Goal: Task Accomplishment & Management: Manage account settings

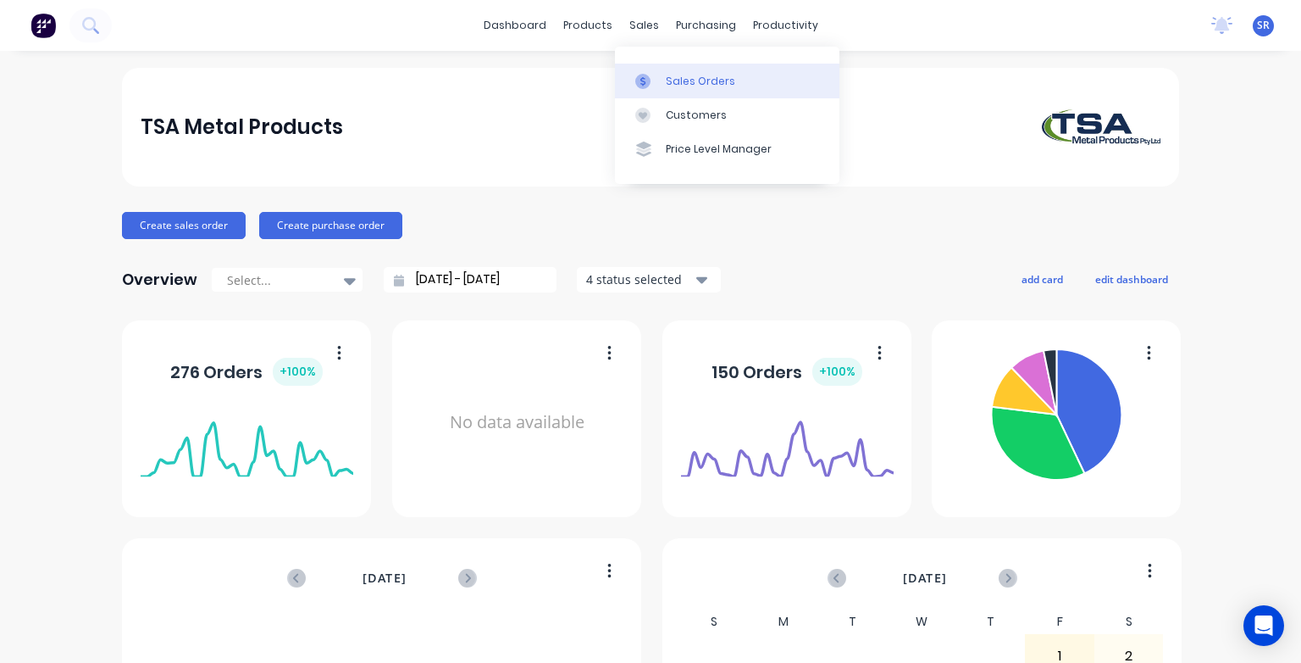
click at [681, 84] on div "Sales Orders" at bounding box center [700, 81] width 69 height 15
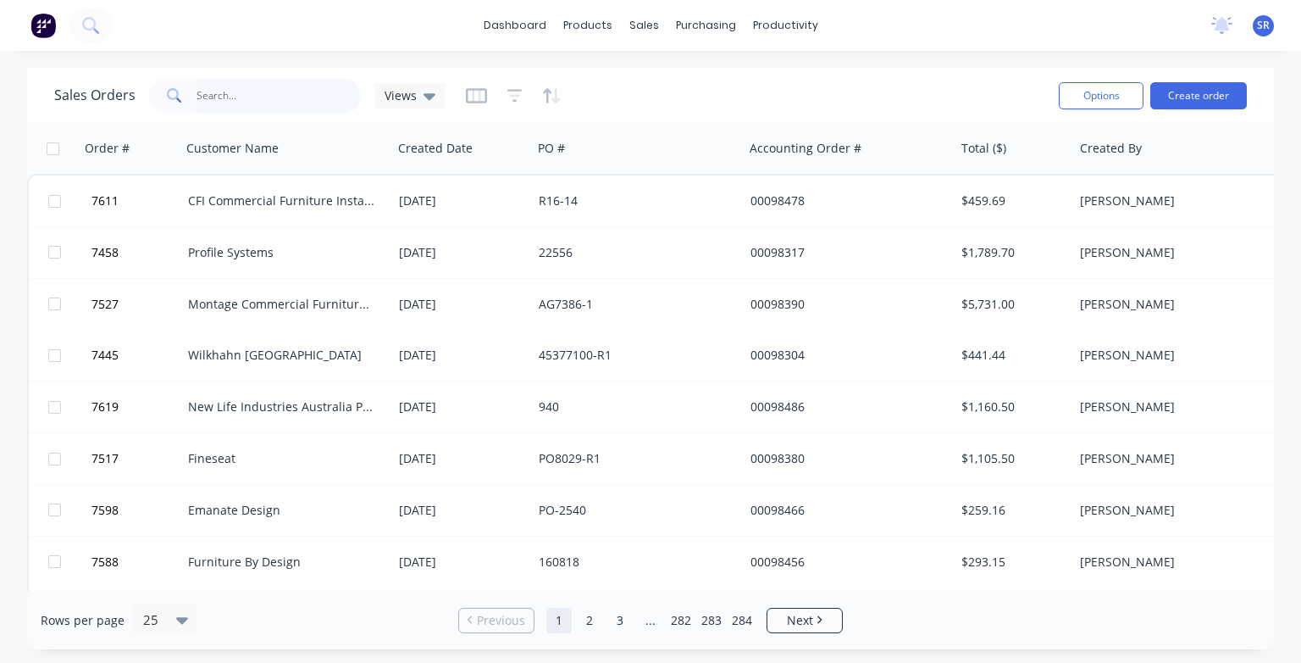
click at [243, 93] on input "text" at bounding box center [279, 96] width 165 height 34
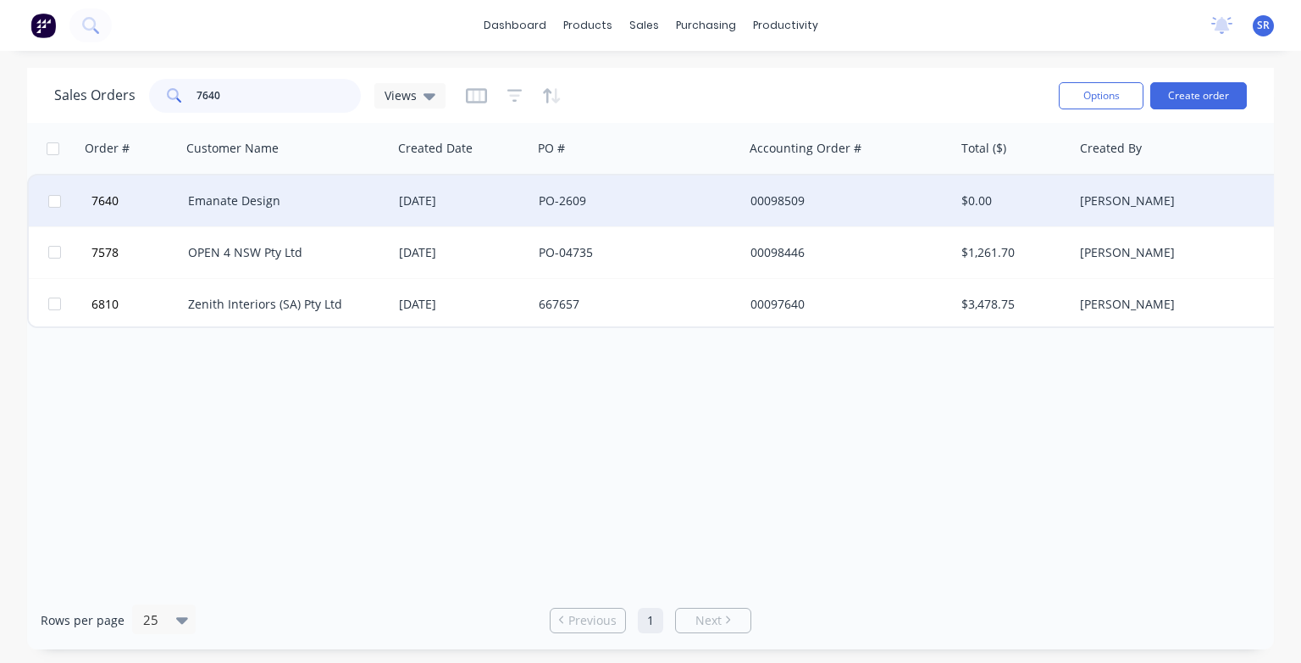
type input "7640"
click at [230, 200] on div "Emanate Design" at bounding box center [282, 200] width 188 height 17
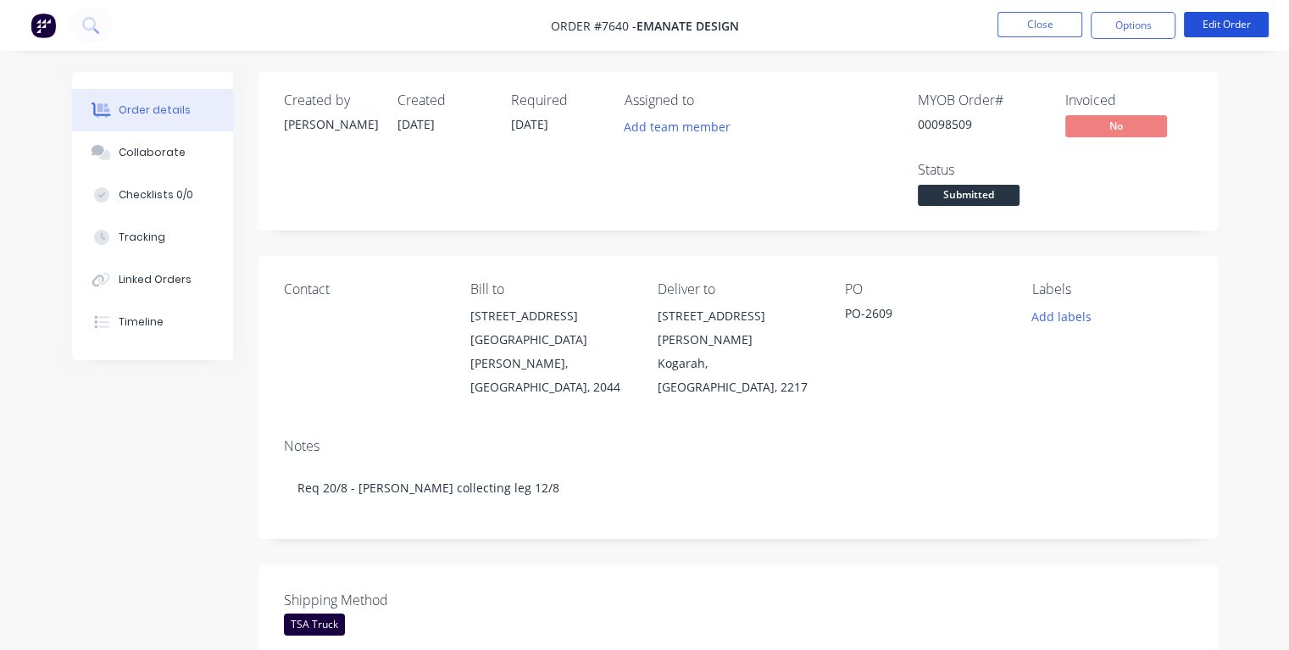
click at [1248, 29] on button "Edit Order" at bounding box center [1226, 24] width 85 height 25
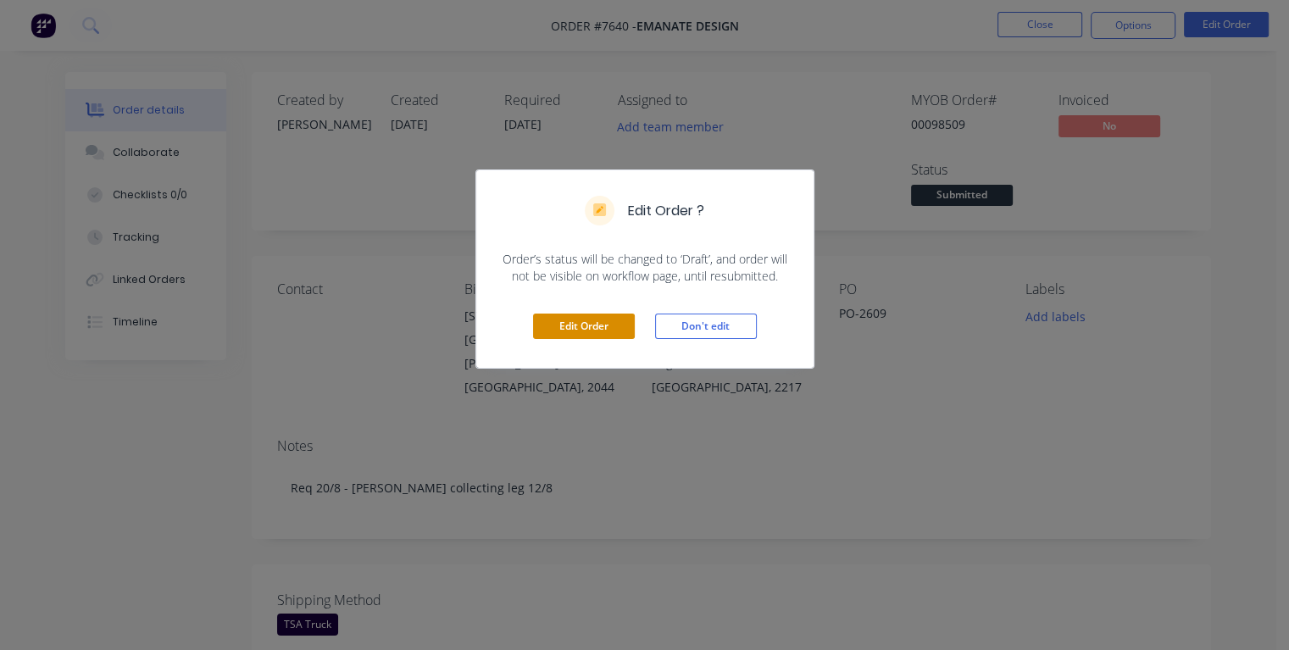
click at [589, 326] on button "Edit Order" at bounding box center [584, 326] width 102 height 25
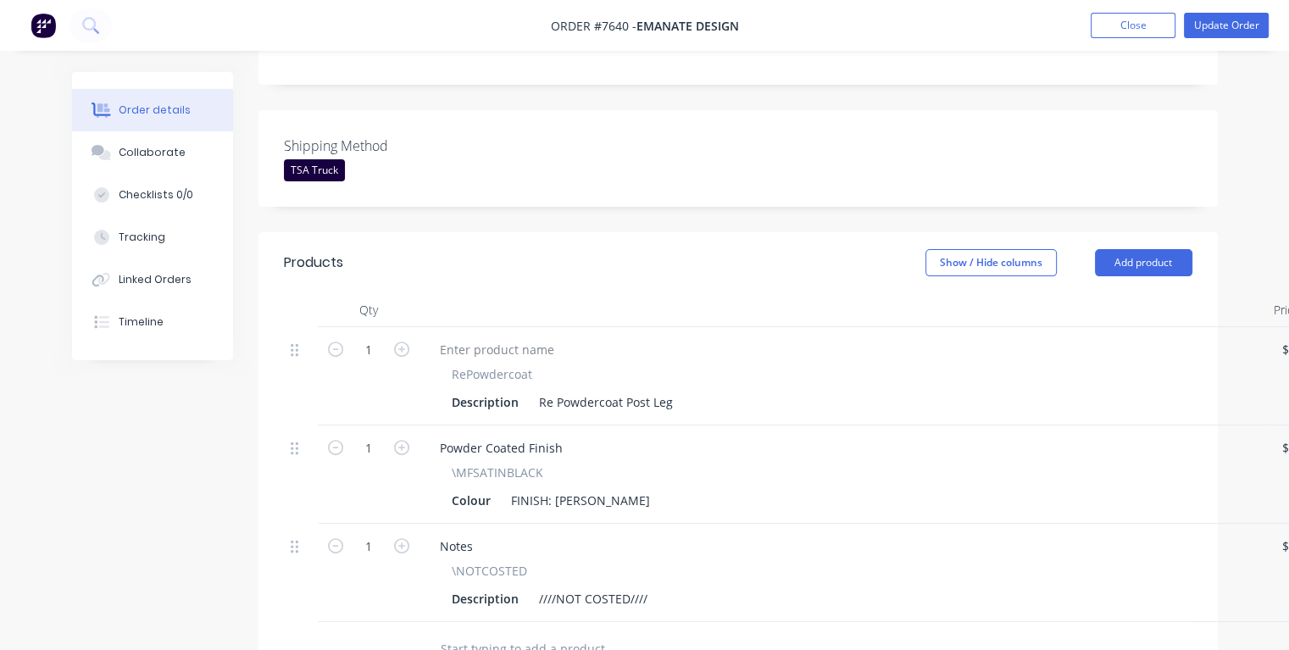
scroll to position [593, 0]
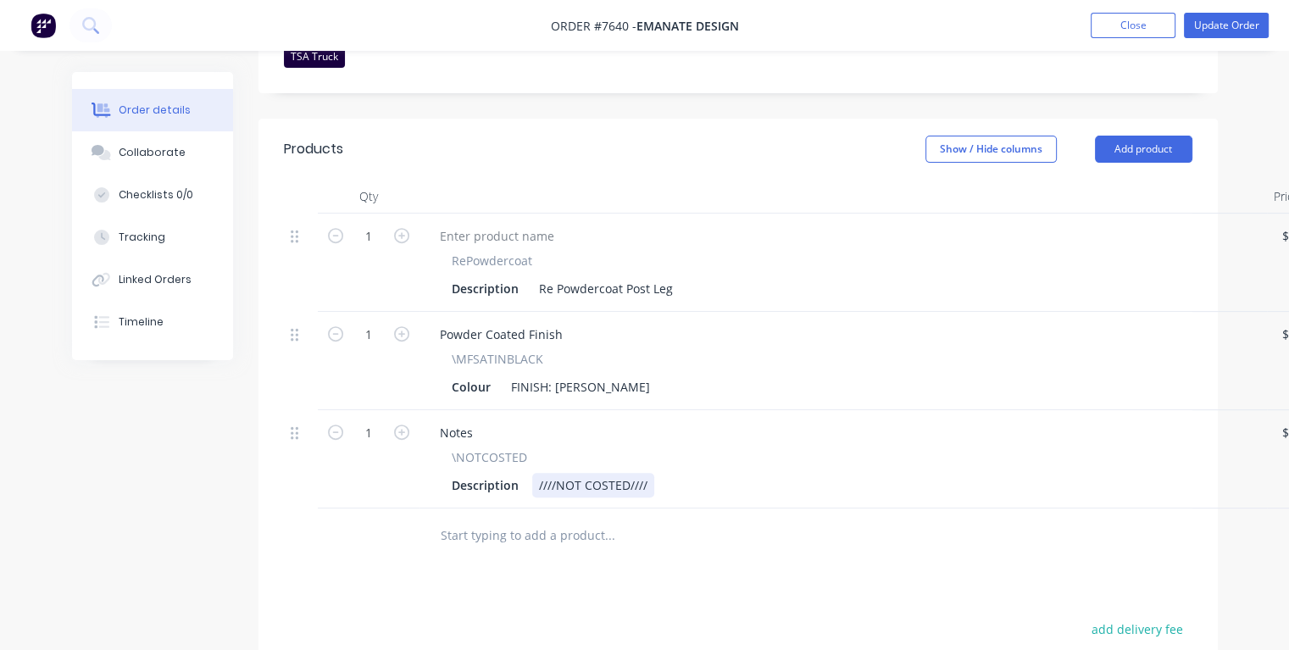
click at [656, 473] on div "Description ////NOT COSTED////" at bounding box center [840, 485] width 790 height 25
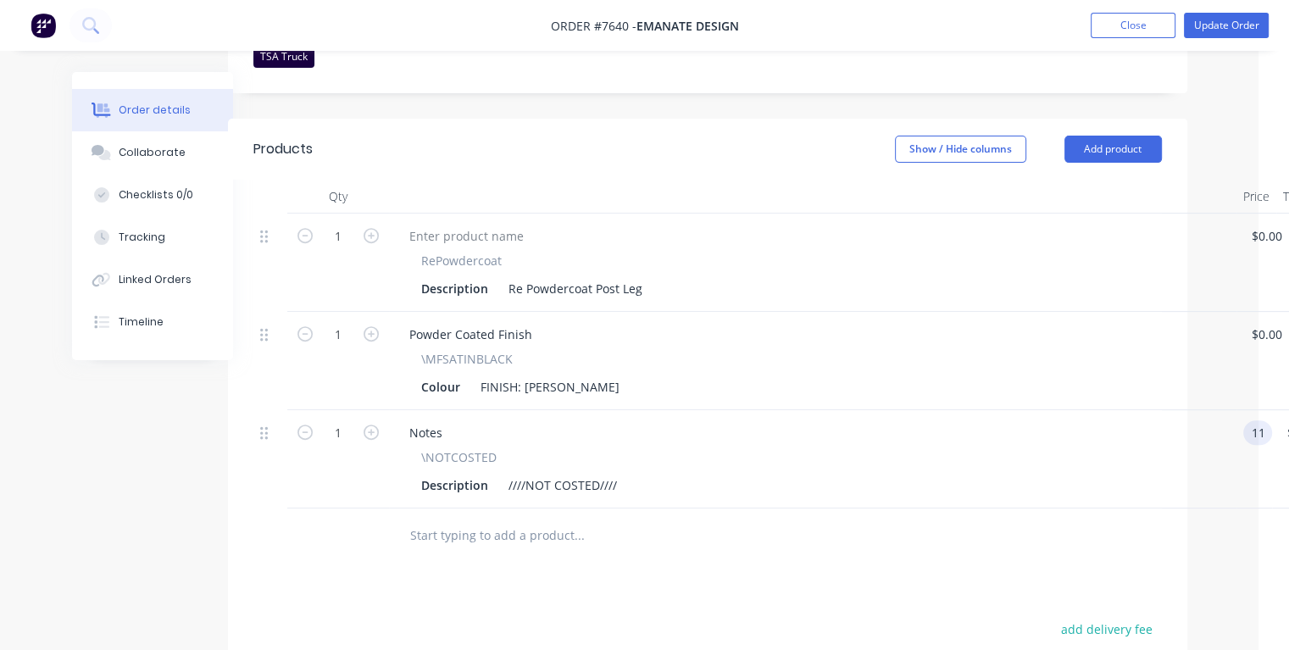
type input "$11.00"
type input "11.00"
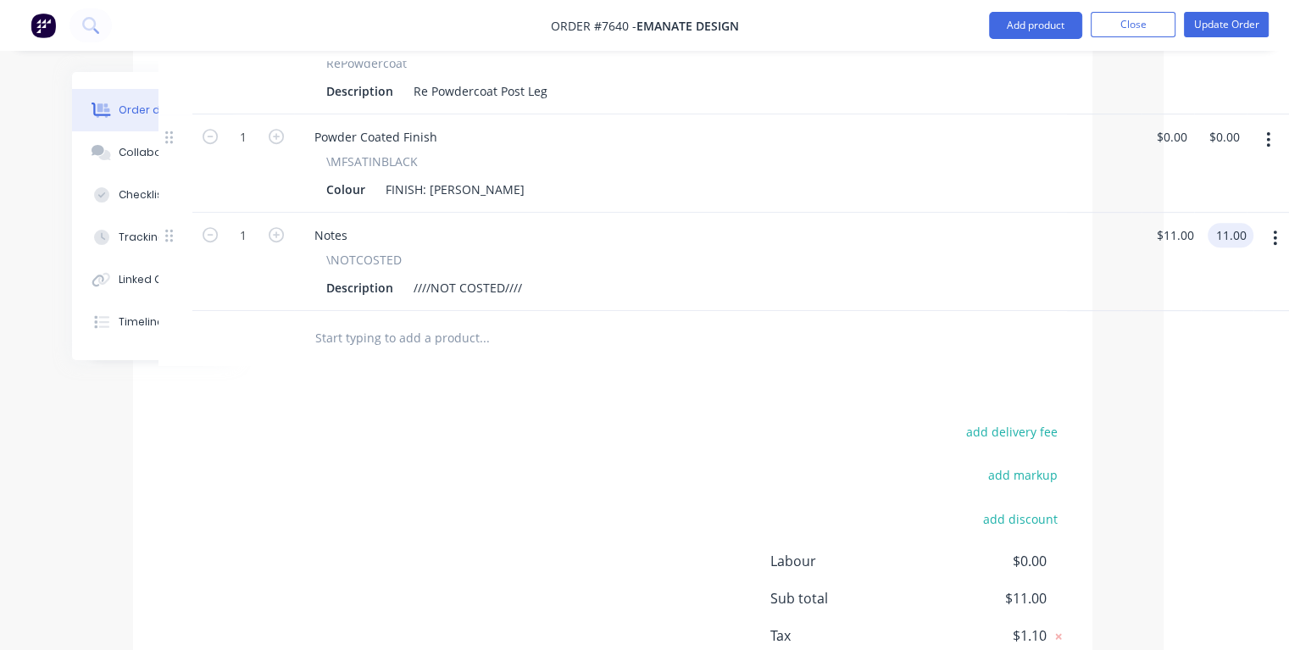
scroll to position [763, 125]
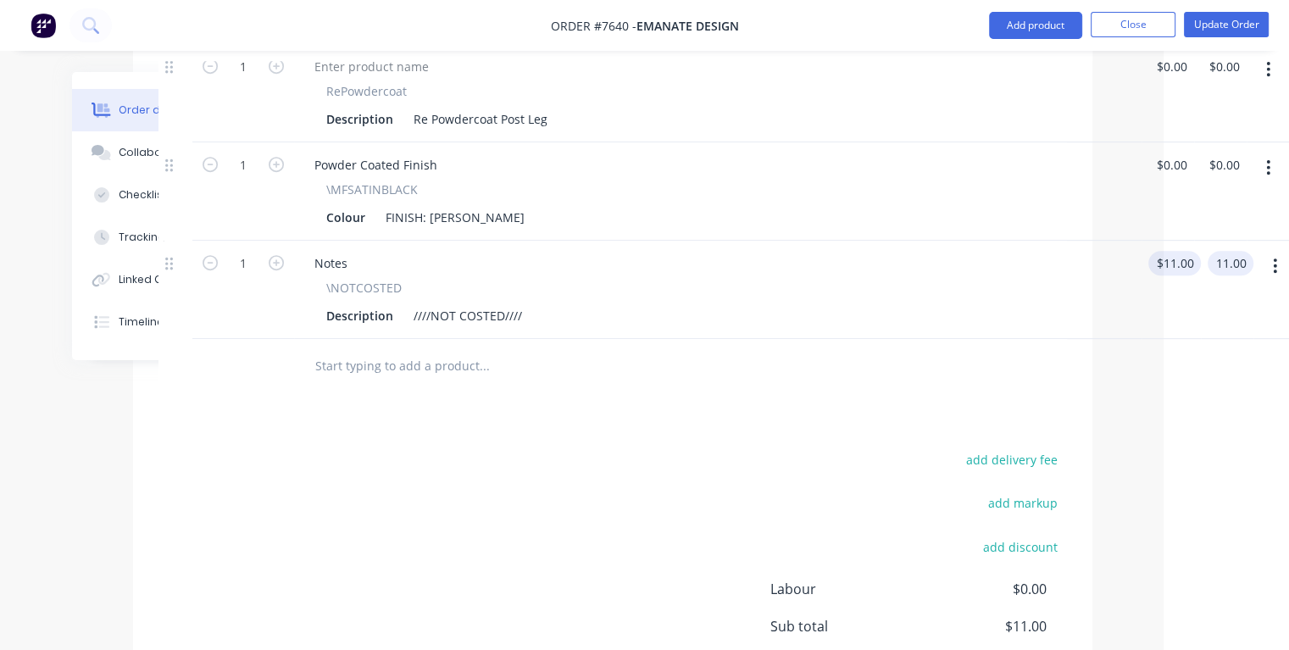
type input "11"
type input "$11.00"
click at [1175, 251] on input "11" at bounding box center [1166, 263] width 22 height 25
type input "$10.00"
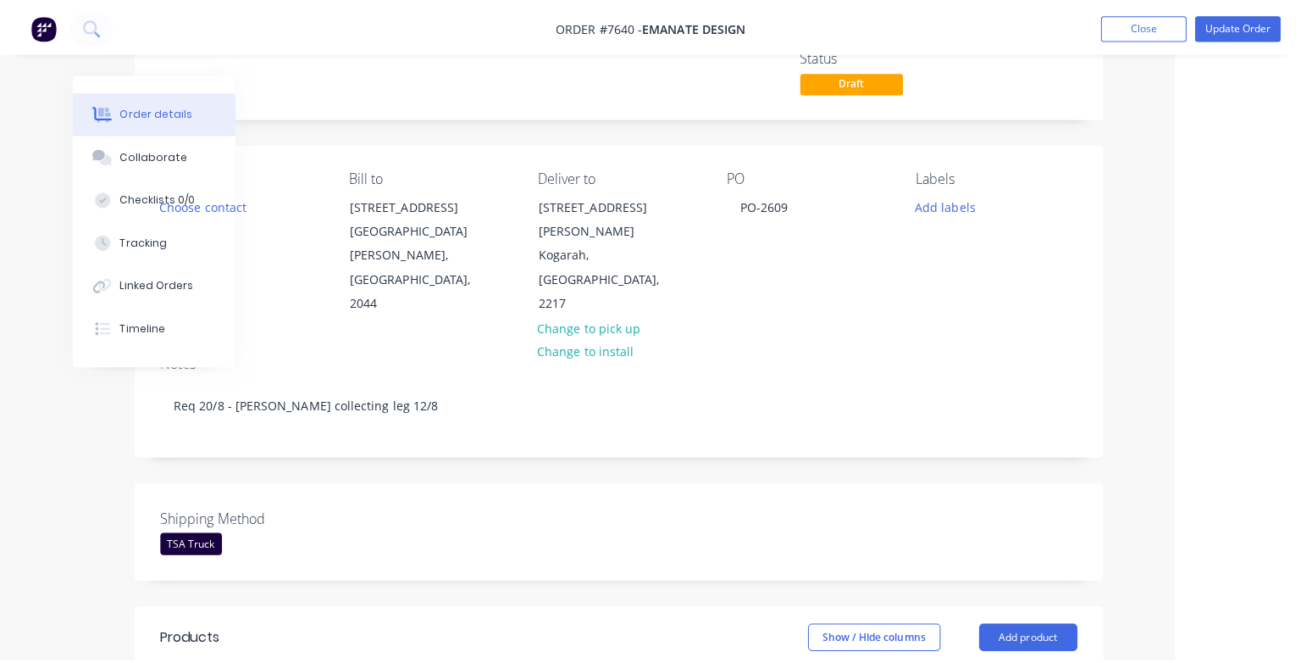
scroll to position [0, 125]
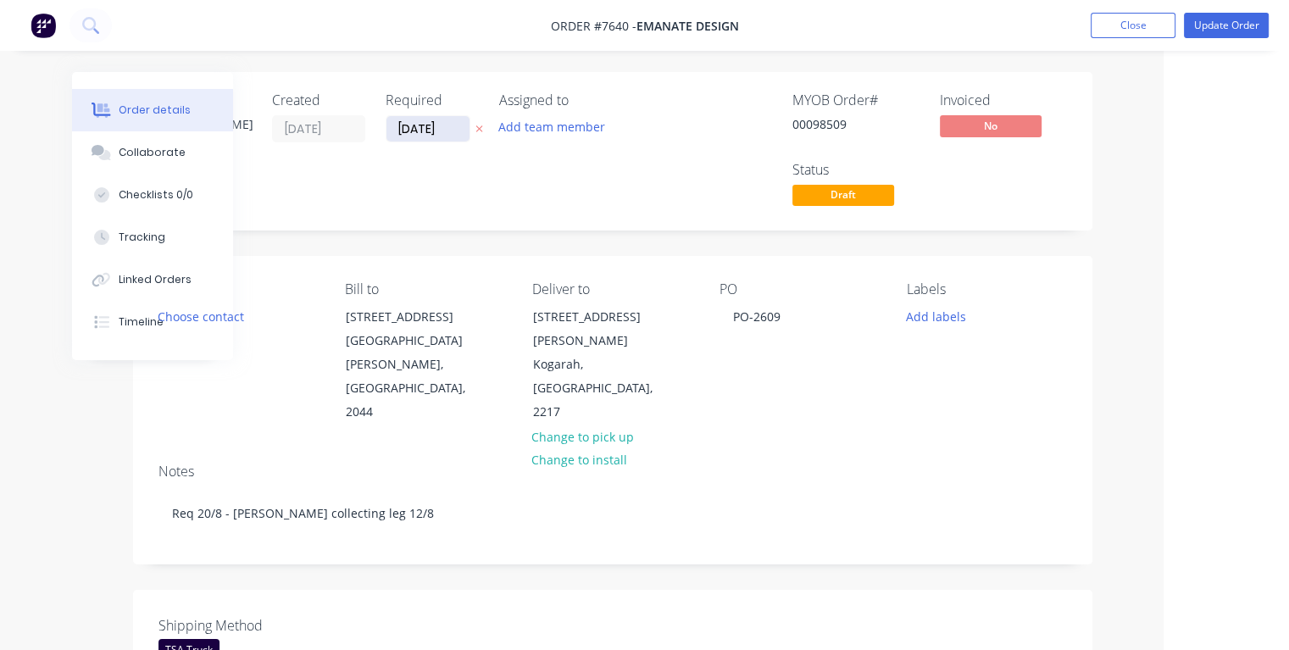
type input "$10.00"
drag, startPoint x: 468, startPoint y: 130, endPoint x: 395, endPoint y: 137, distance: 73.2
click at [393, 136] on input "[DATE]" at bounding box center [427, 128] width 83 height 25
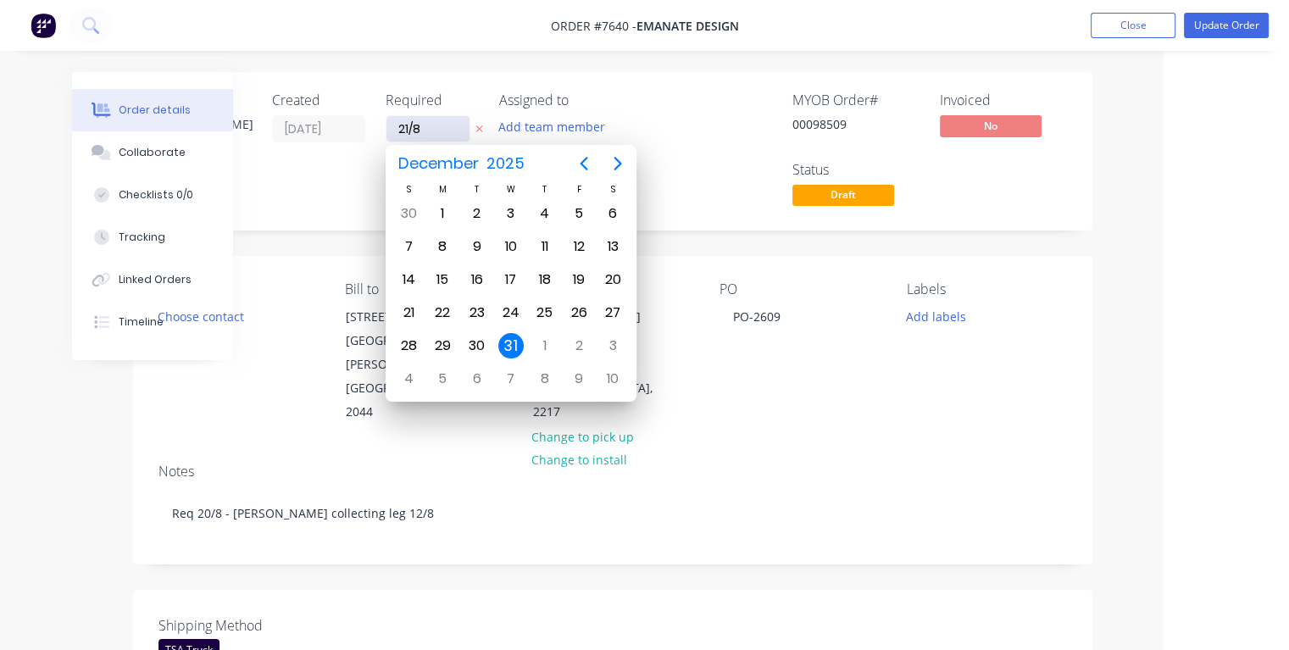
type input "[DATE]"
click at [445, 307] on div "21" at bounding box center [442, 312] width 25 height 25
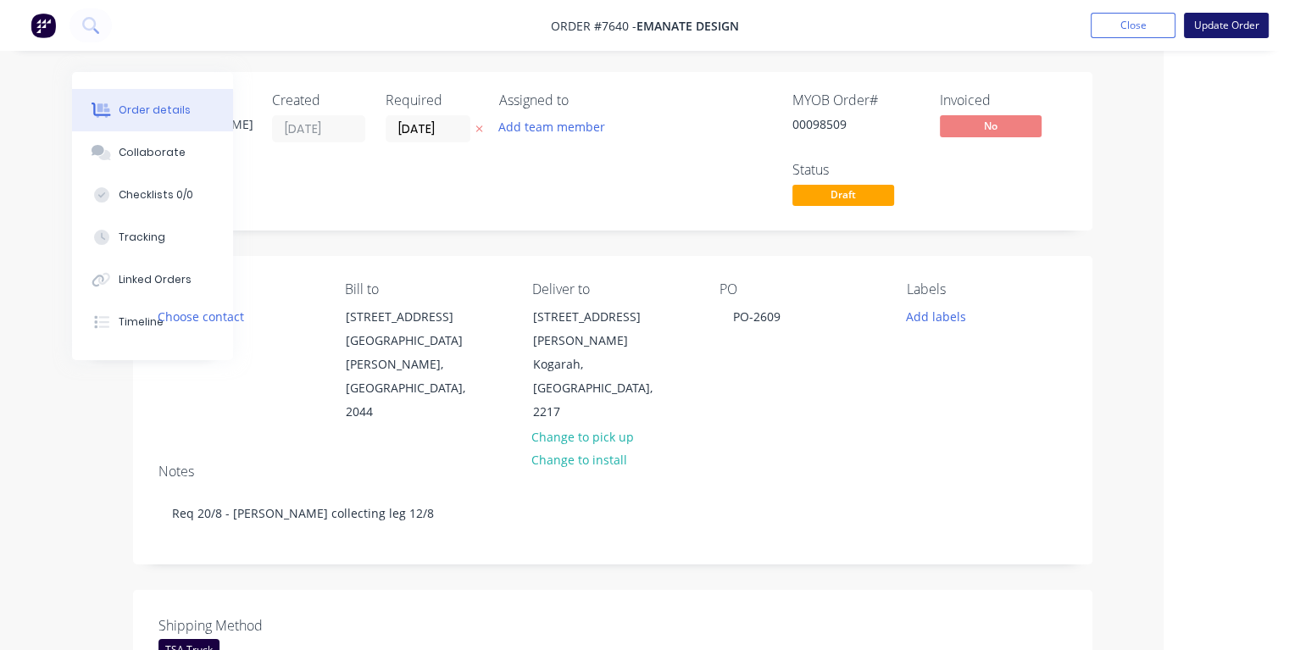
click at [1222, 22] on button "Update Order" at bounding box center [1226, 25] width 85 height 25
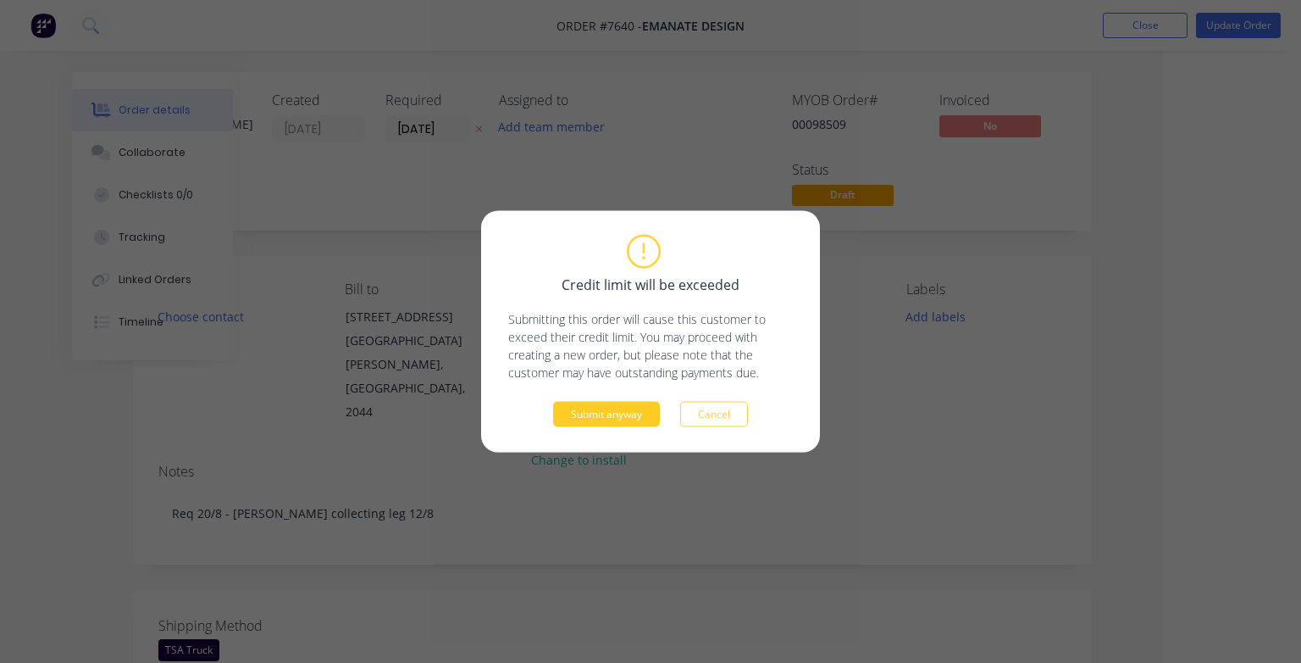
click at [596, 413] on button "Submit anyway" at bounding box center [606, 414] width 107 height 25
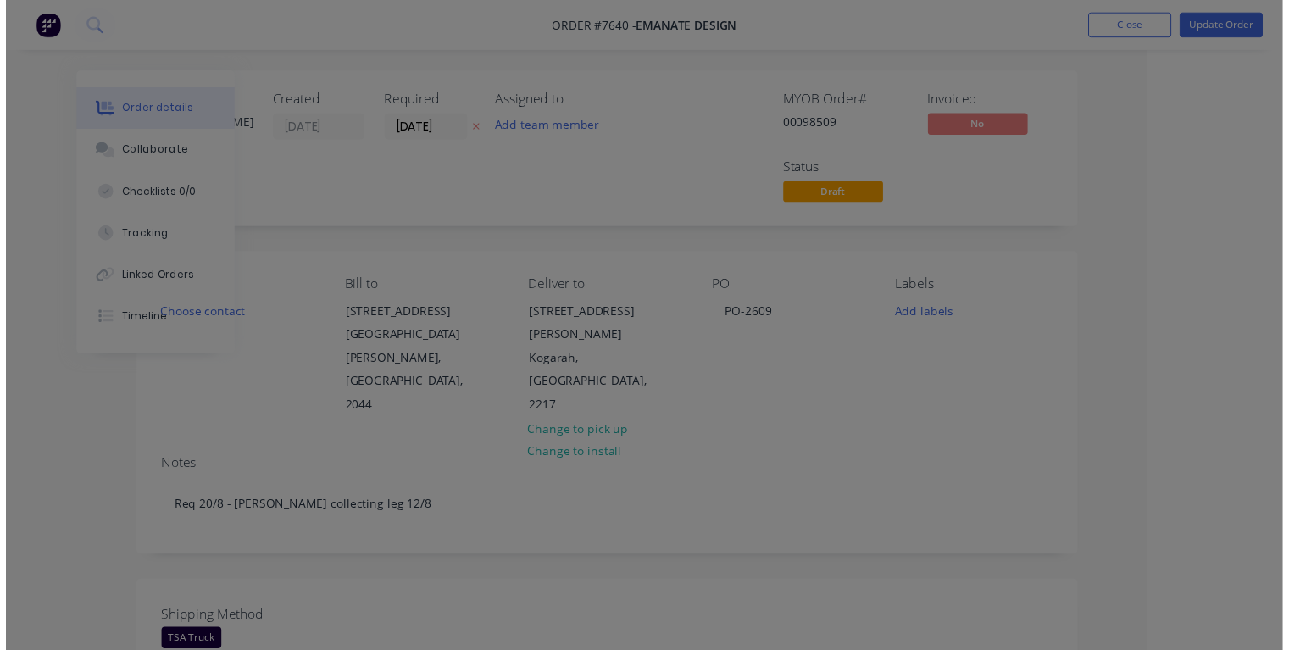
scroll to position [0, 92]
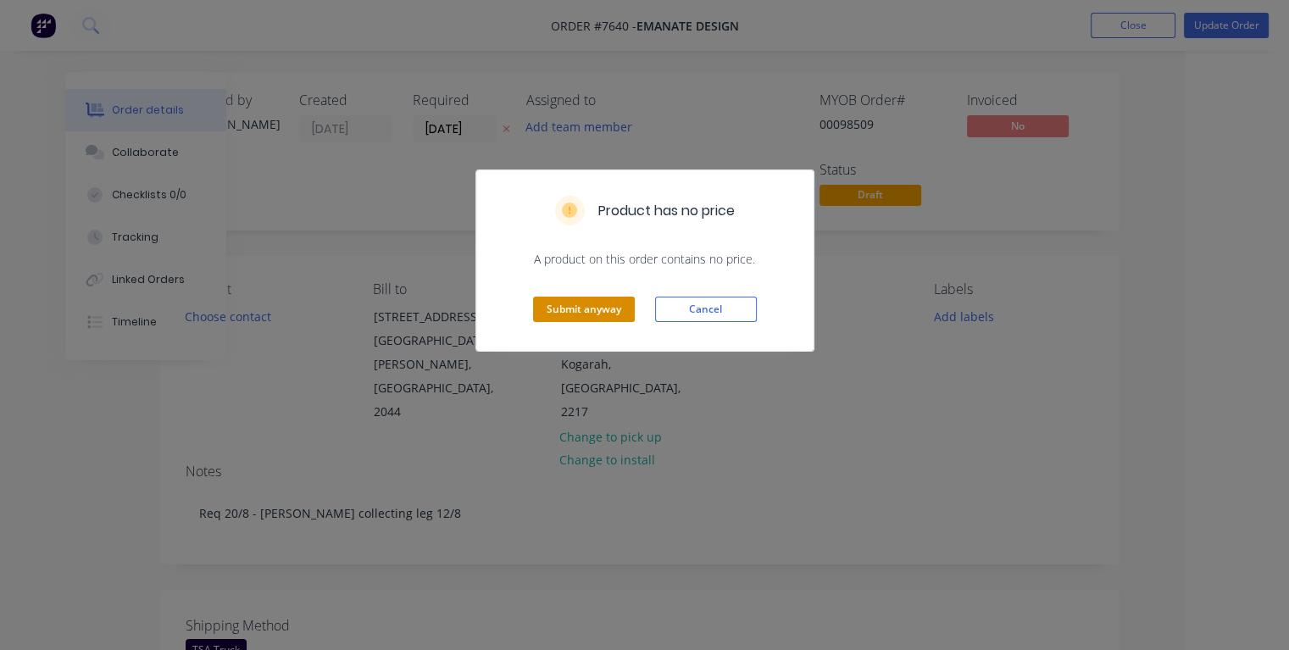
click at [575, 310] on button "Submit anyway" at bounding box center [584, 309] width 102 height 25
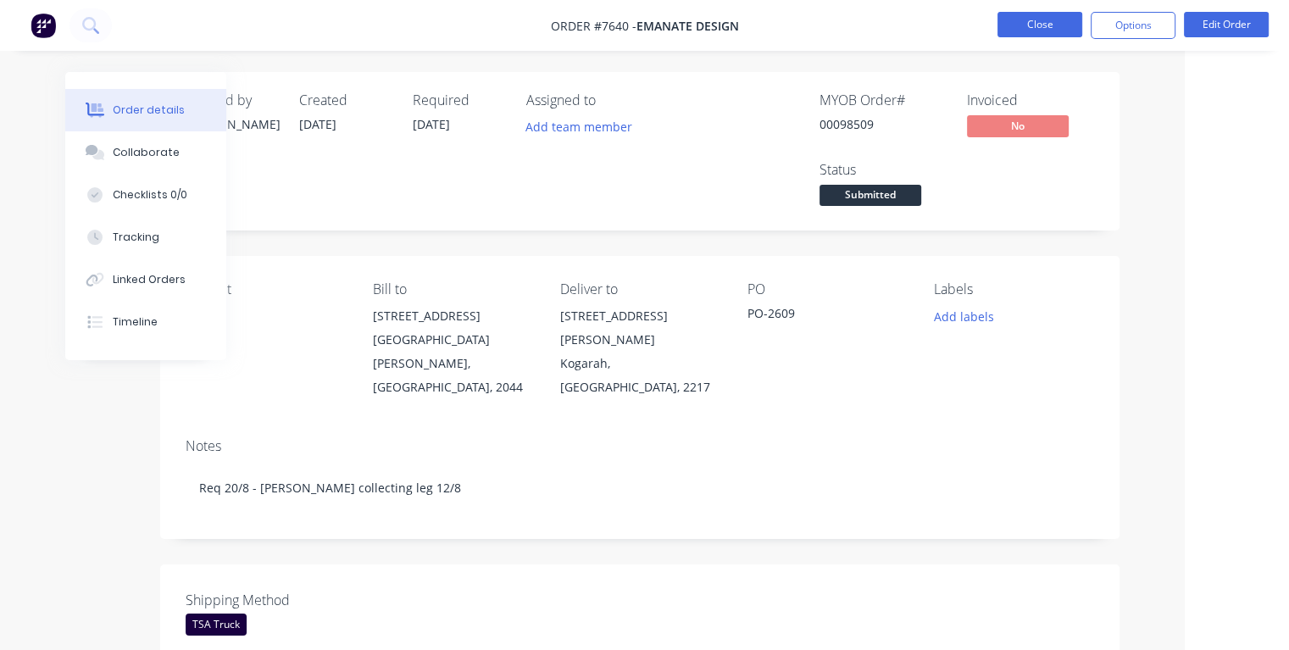
click at [1026, 27] on button "Close" at bounding box center [1039, 24] width 85 height 25
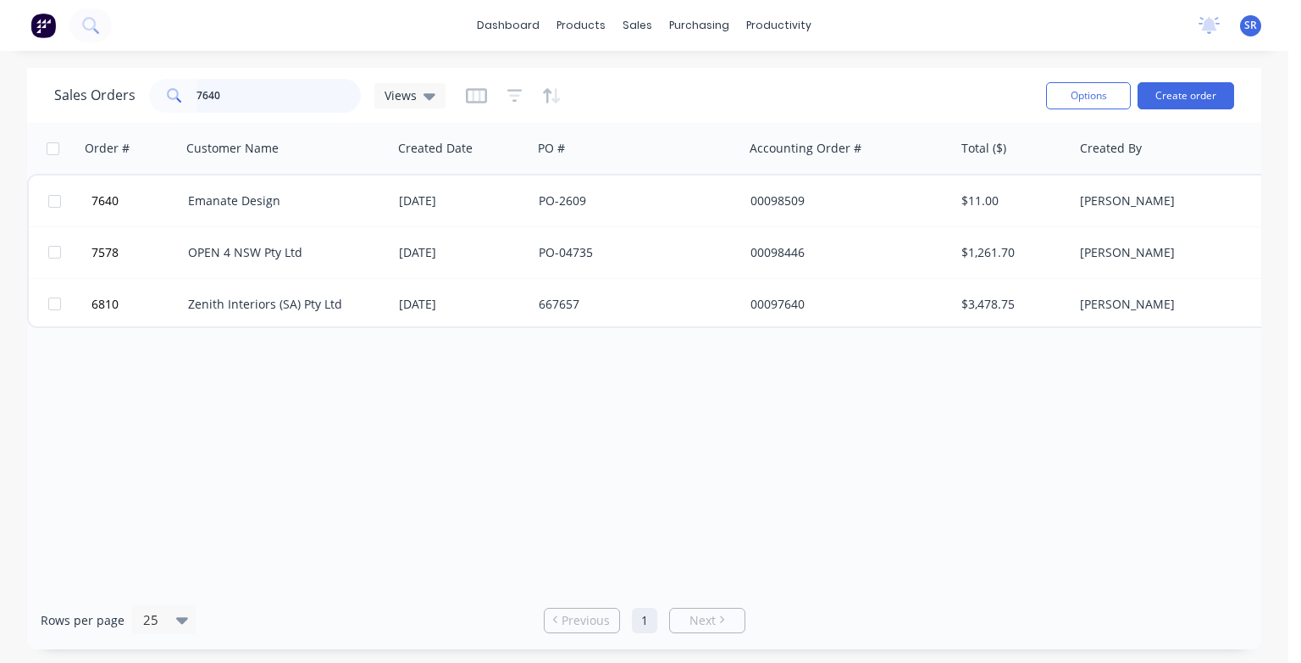
click at [244, 103] on input "7640" at bounding box center [279, 96] width 165 height 34
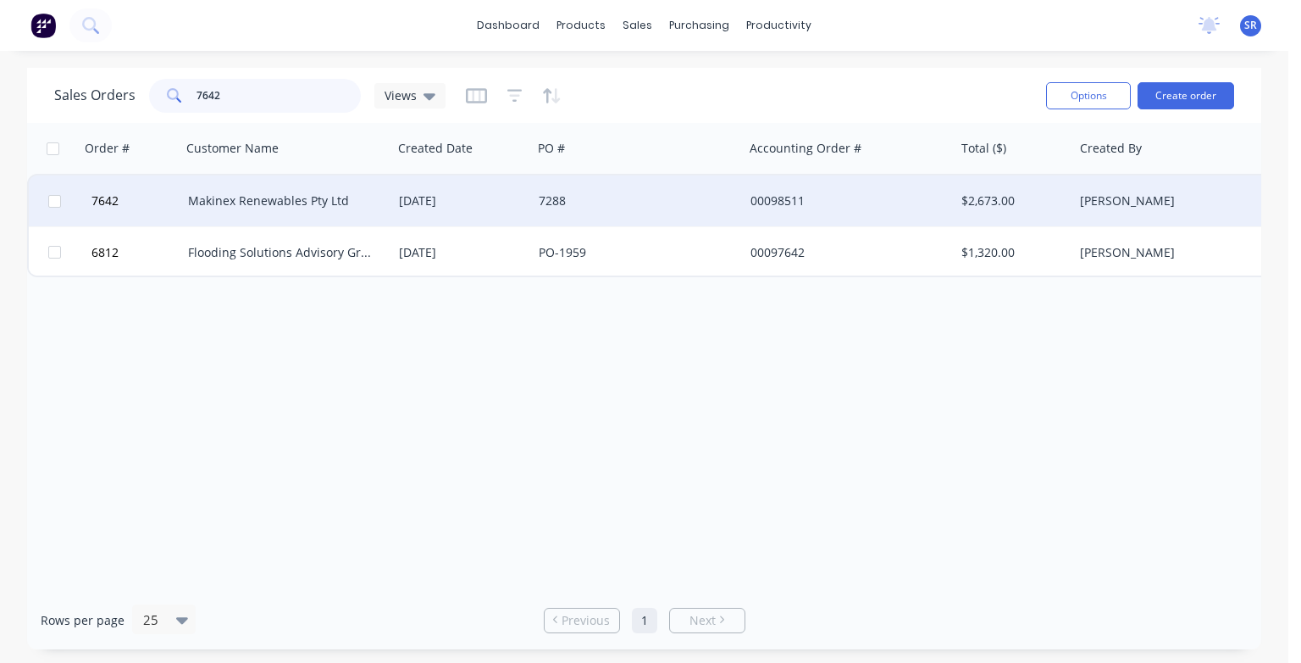
type input "7642"
click at [234, 192] on div "Makinex Renewables Pty Ltd" at bounding box center [282, 200] width 188 height 17
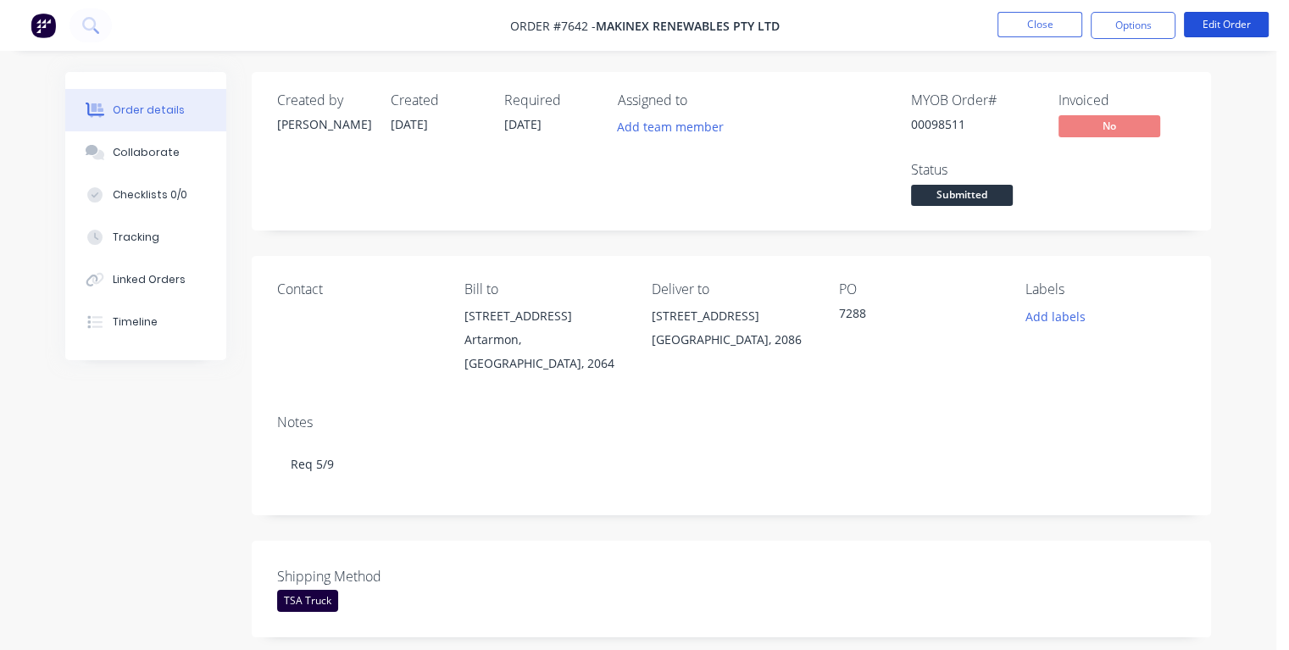
click at [1246, 25] on button "Edit Order" at bounding box center [1226, 24] width 85 height 25
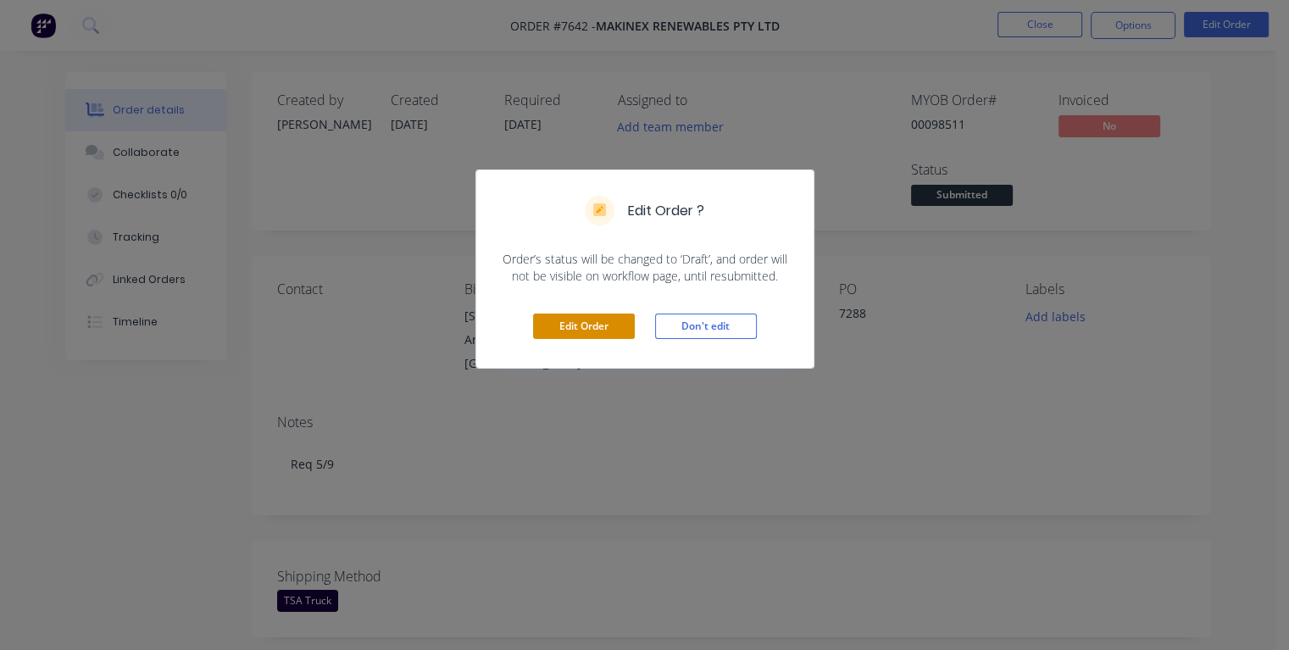
click at [556, 331] on button "Edit Order" at bounding box center [584, 326] width 102 height 25
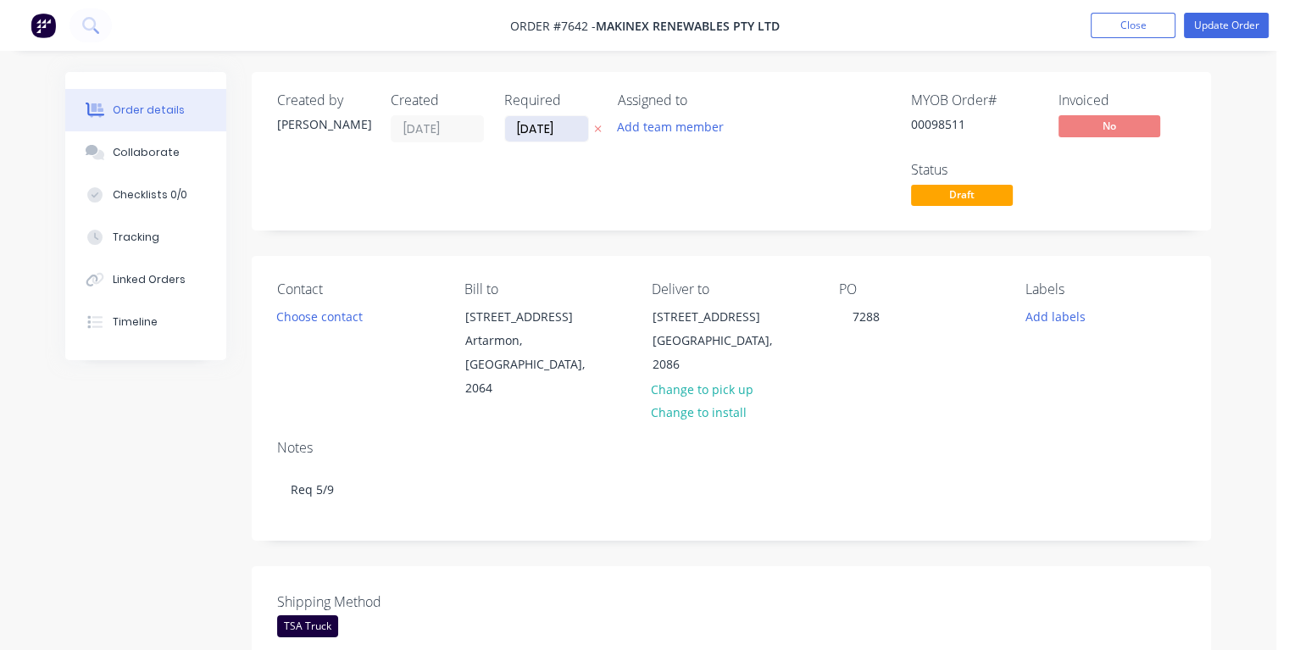
drag, startPoint x: 569, startPoint y: 134, endPoint x: 514, endPoint y: 137, distance: 55.2
click at [514, 137] on input "[DATE]" at bounding box center [546, 128] width 83 height 25
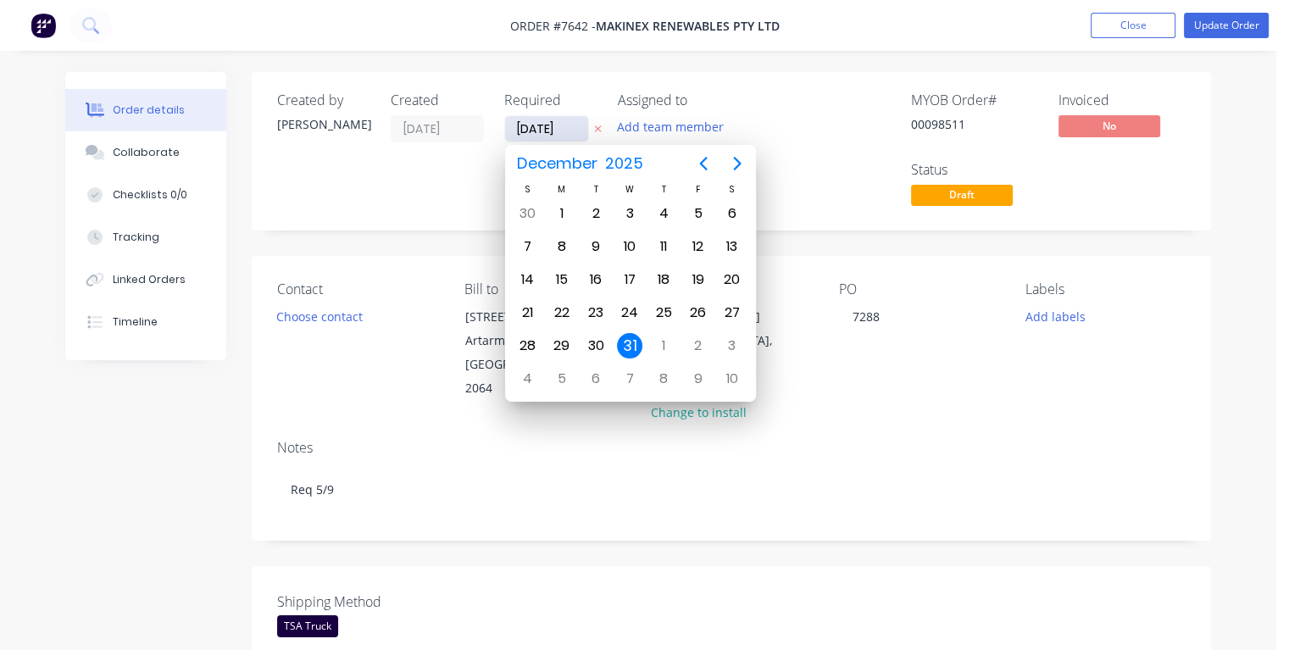
type input "[DATE]"
click at [633, 217] on div "3" at bounding box center [629, 213] width 25 height 25
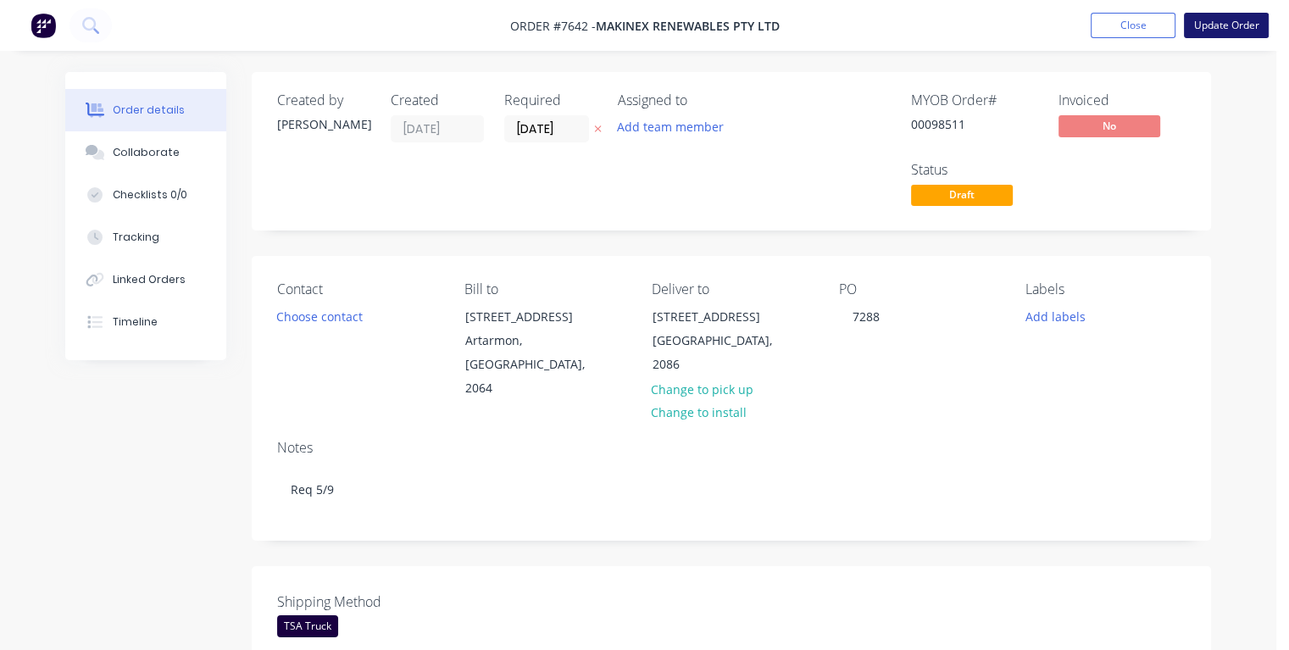
click at [1216, 25] on button "Update Order" at bounding box center [1226, 25] width 85 height 25
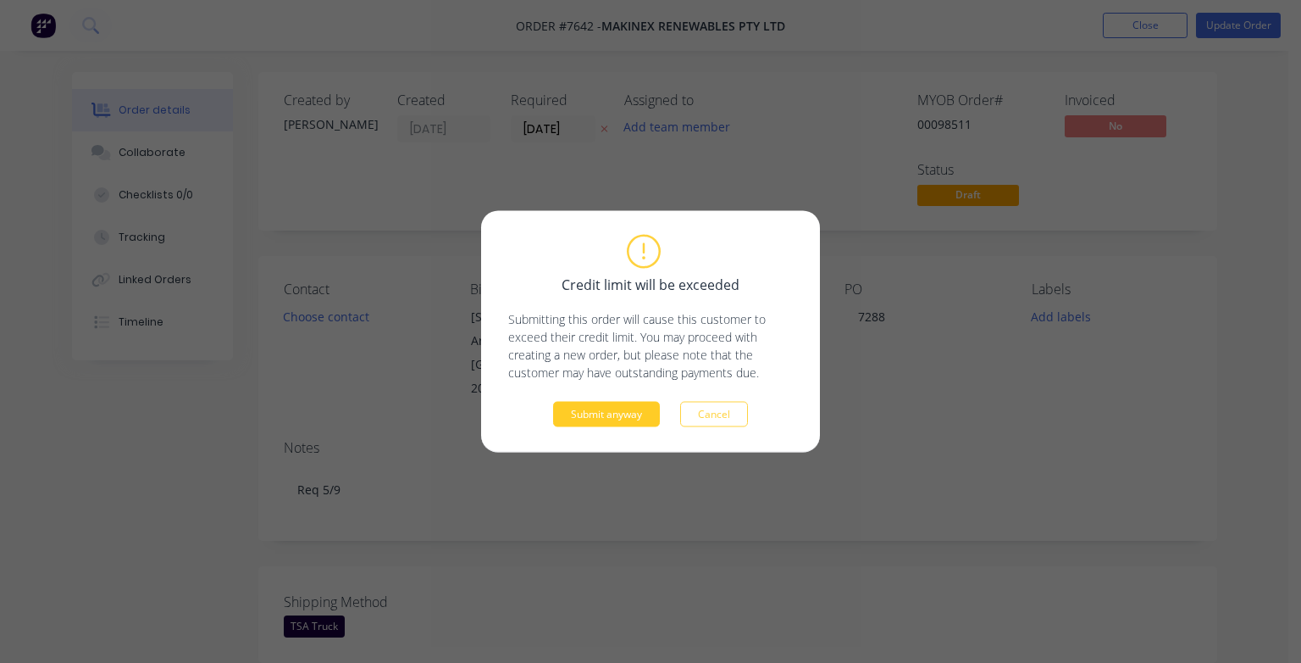
click at [641, 412] on button "Submit anyway" at bounding box center [606, 414] width 107 height 25
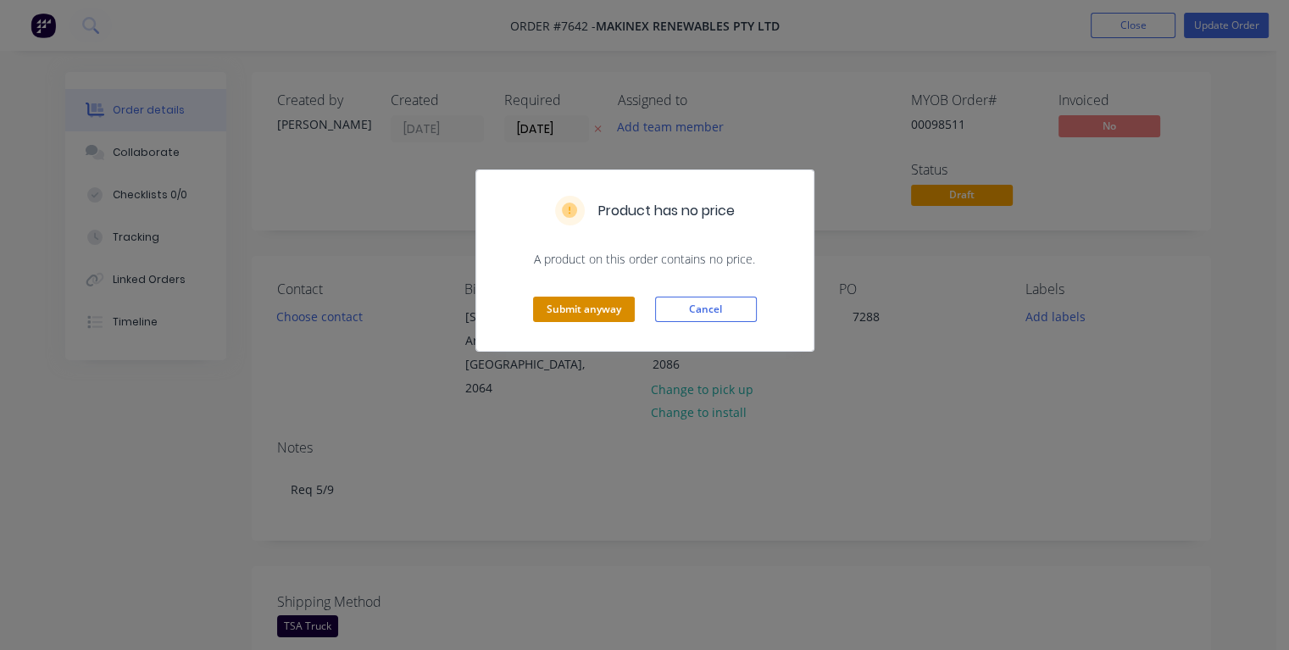
click at [619, 302] on button "Submit anyway" at bounding box center [584, 309] width 102 height 25
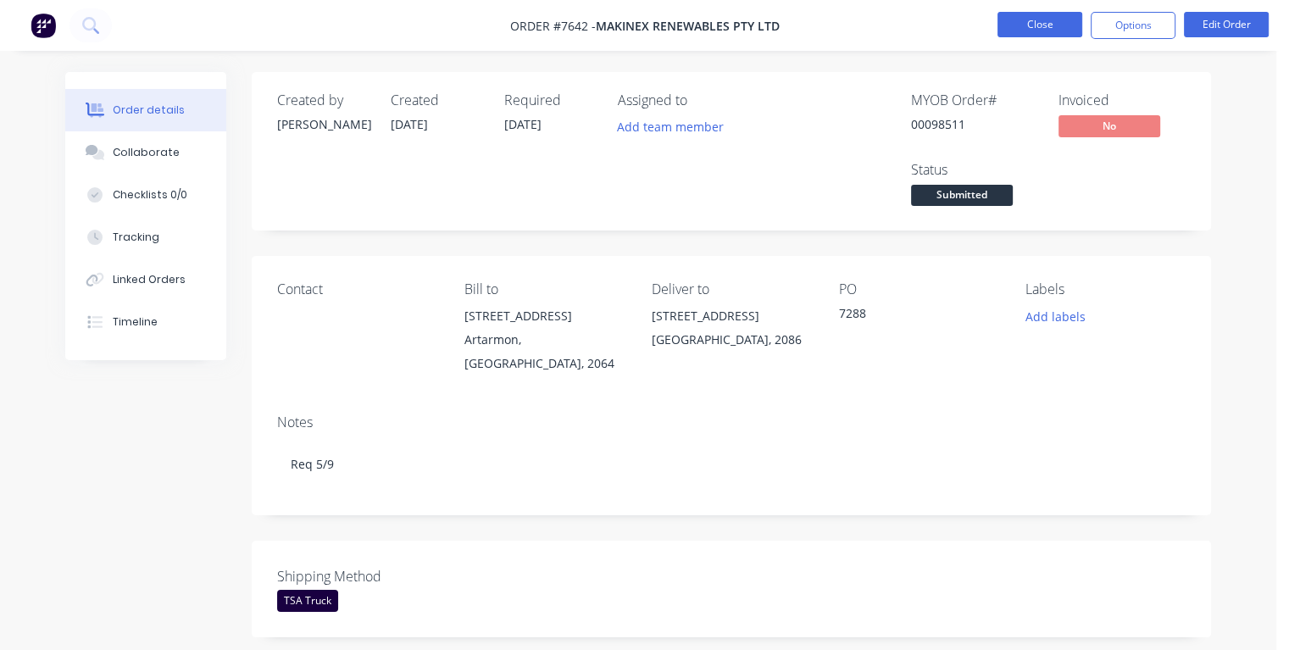
click at [1047, 34] on button "Close" at bounding box center [1039, 24] width 85 height 25
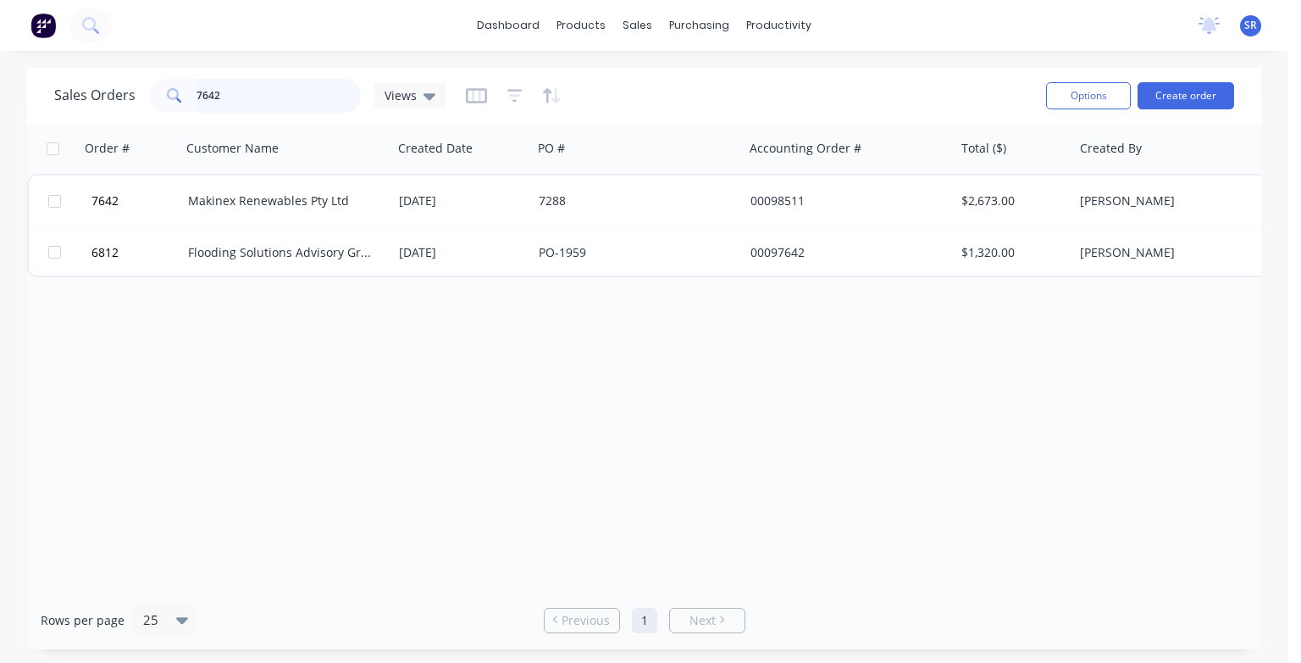
drag, startPoint x: 227, startPoint y: 90, endPoint x: 240, endPoint y: 97, distance: 14.4
click at [227, 92] on input "7642" at bounding box center [279, 96] width 165 height 34
type input "7646"
click at [278, 203] on div "[PERSON_NAME]" at bounding box center [282, 200] width 188 height 17
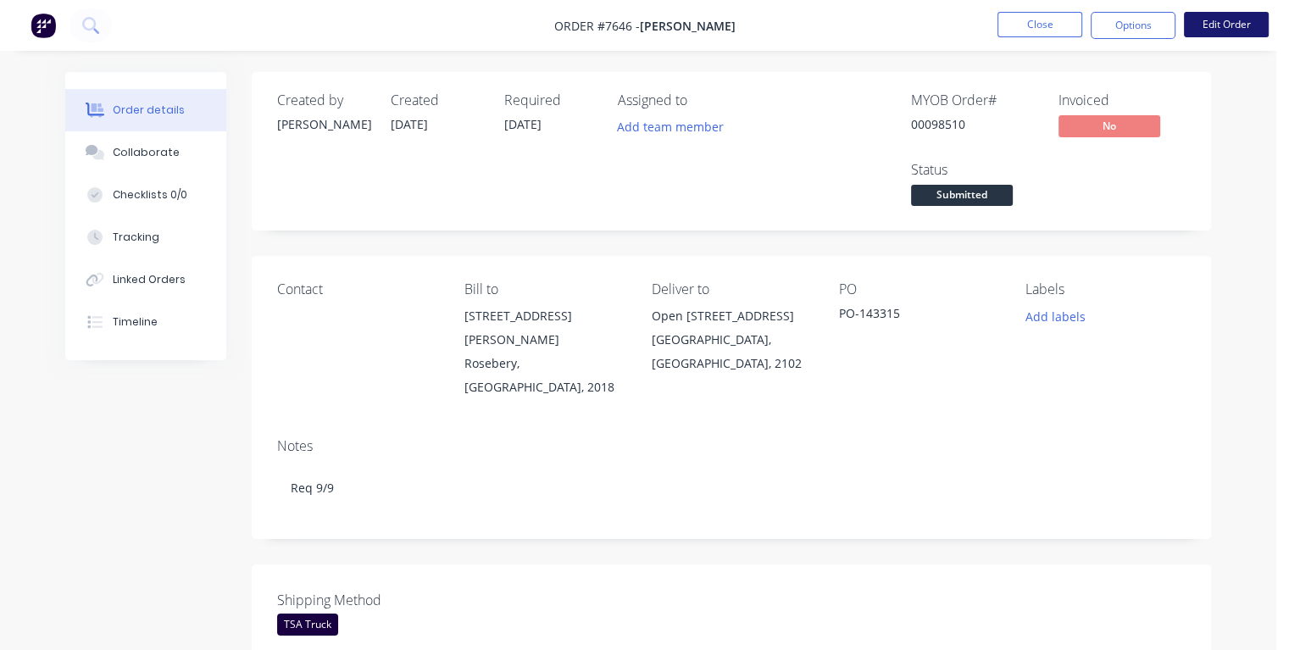
click at [1215, 28] on button "Edit Order" at bounding box center [1226, 24] width 85 height 25
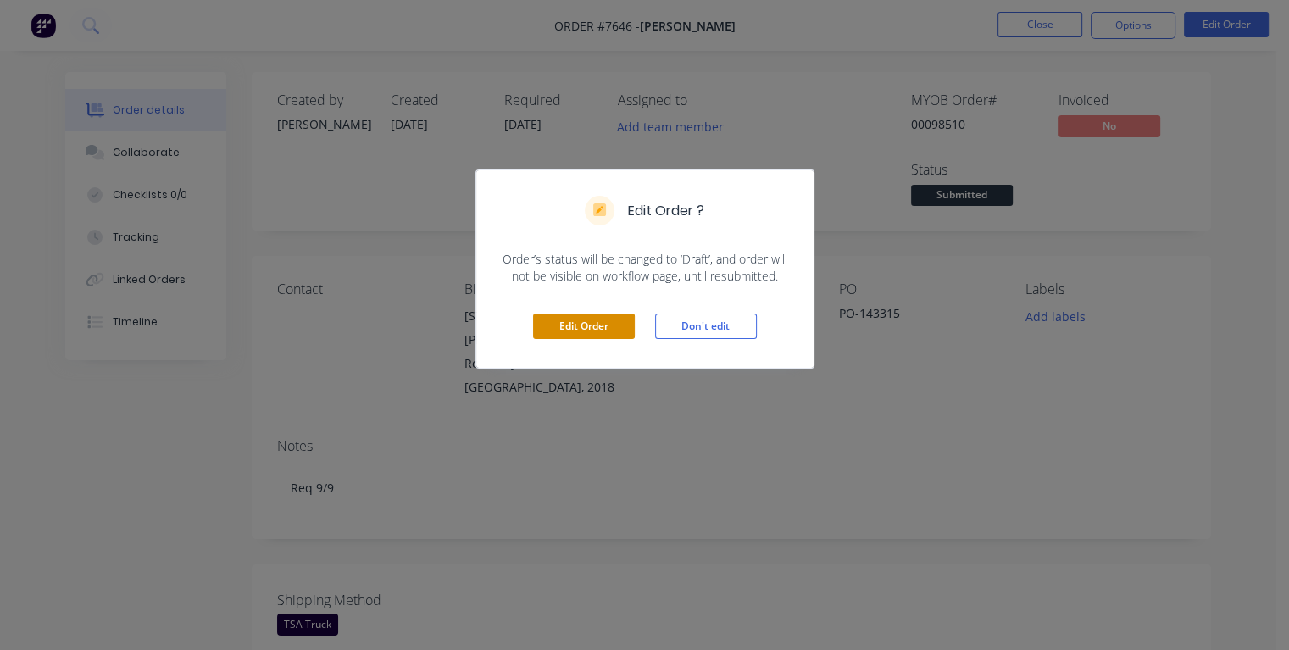
click at [566, 324] on button "Edit Order" at bounding box center [584, 326] width 102 height 25
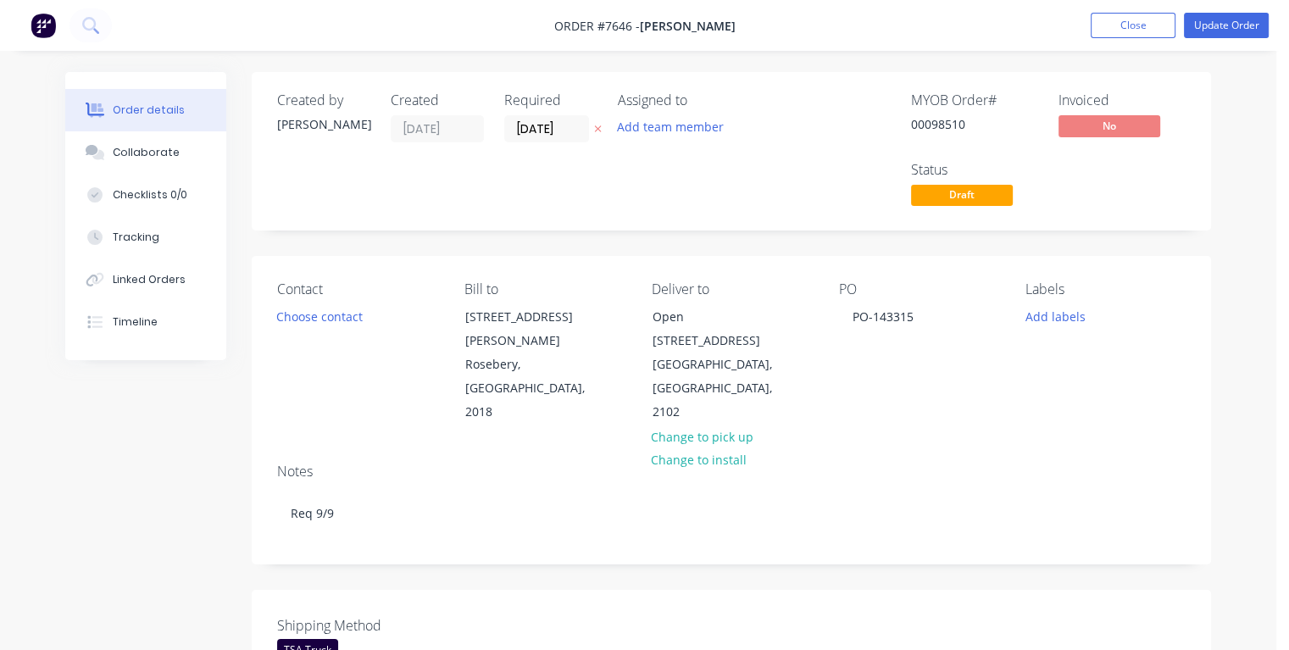
drag, startPoint x: 575, startPoint y: 120, endPoint x: 502, endPoint y: 130, distance: 74.4
click at [502, 130] on div "Created by [PERSON_NAME] Created [DATE] Required [DATE] Assigned to Add team me…" at bounding box center [532, 151] width 510 height 118
type input "[DATE]"
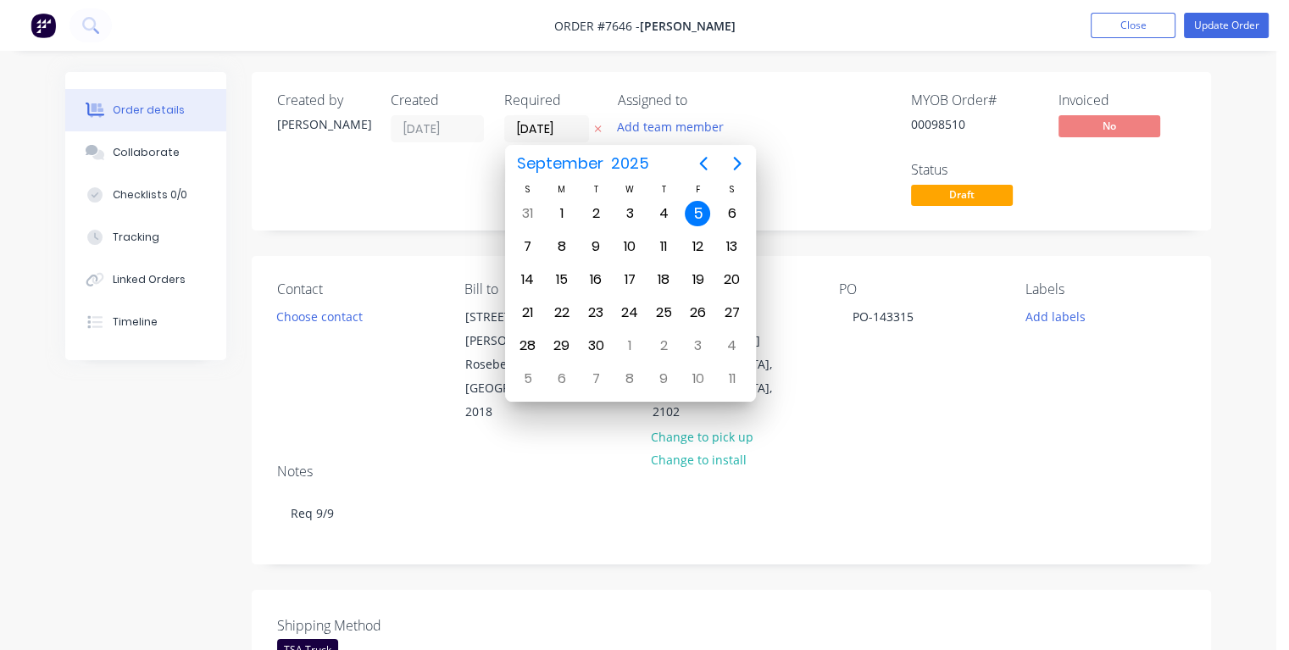
click at [689, 215] on div "5" at bounding box center [697, 213] width 25 height 25
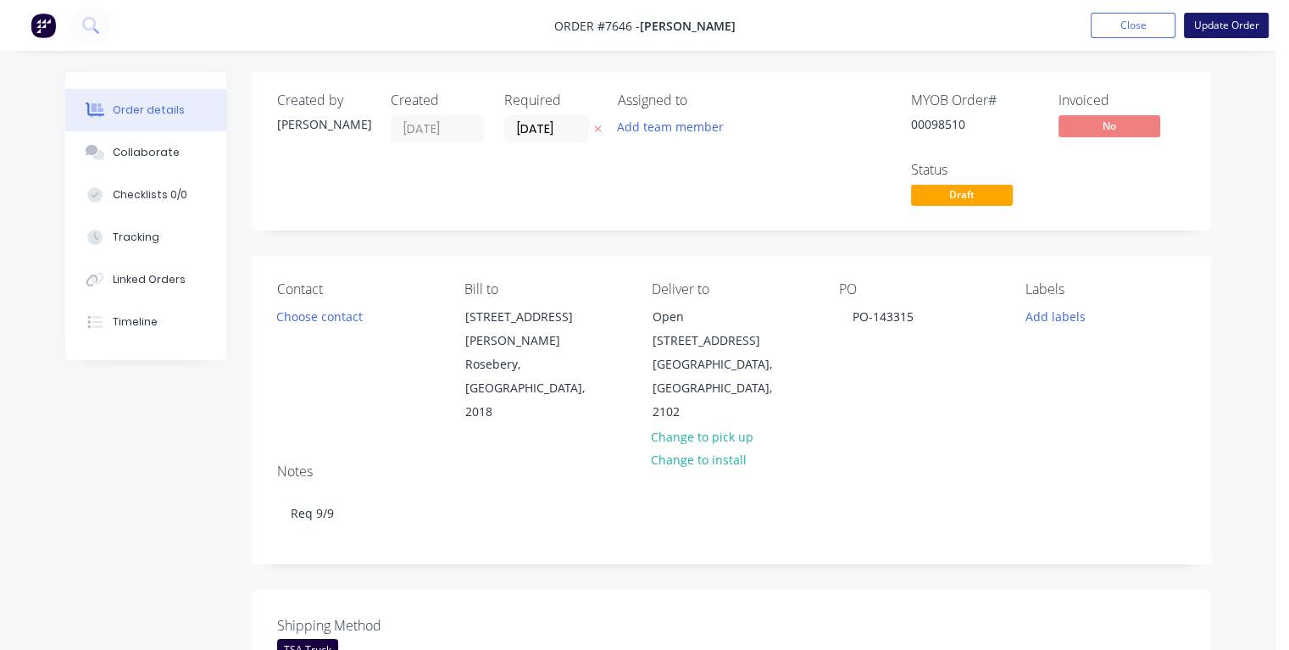
click at [1233, 26] on button "Update Order" at bounding box center [1226, 25] width 85 height 25
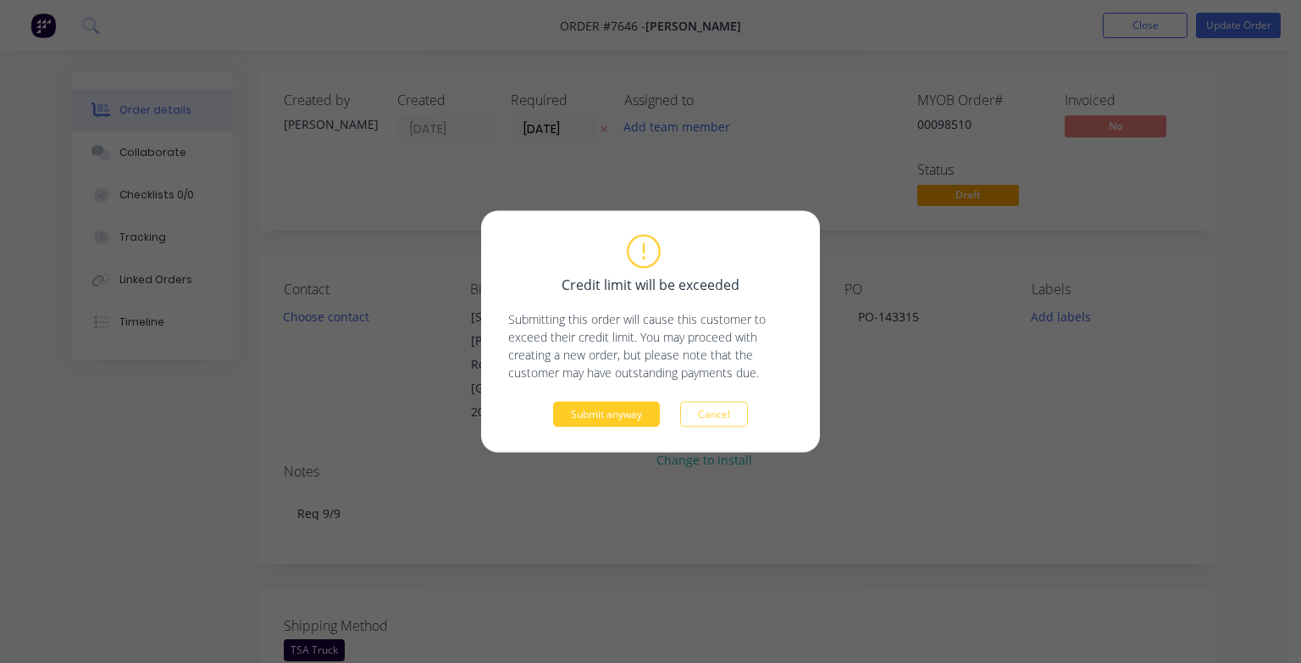
click at [615, 411] on button "Submit anyway" at bounding box center [606, 414] width 107 height 25
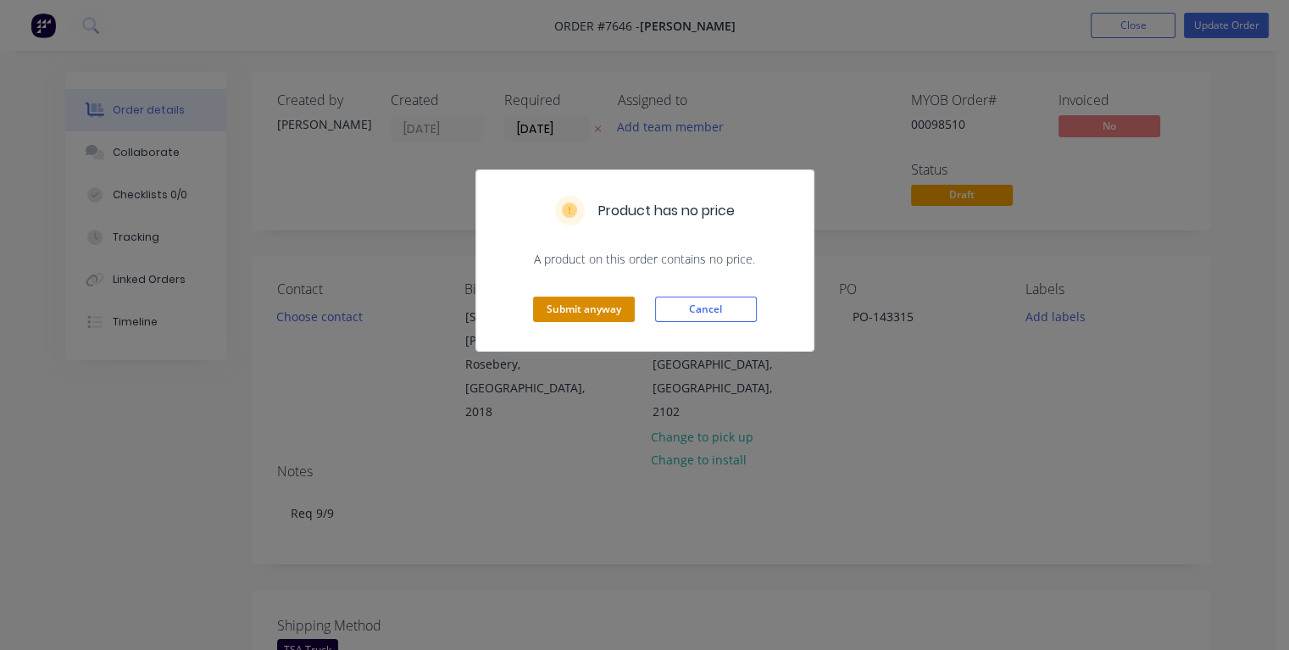
click at [607, 307] on button "Submit anyway" at bounding box center [584, 309] width 102 height 25
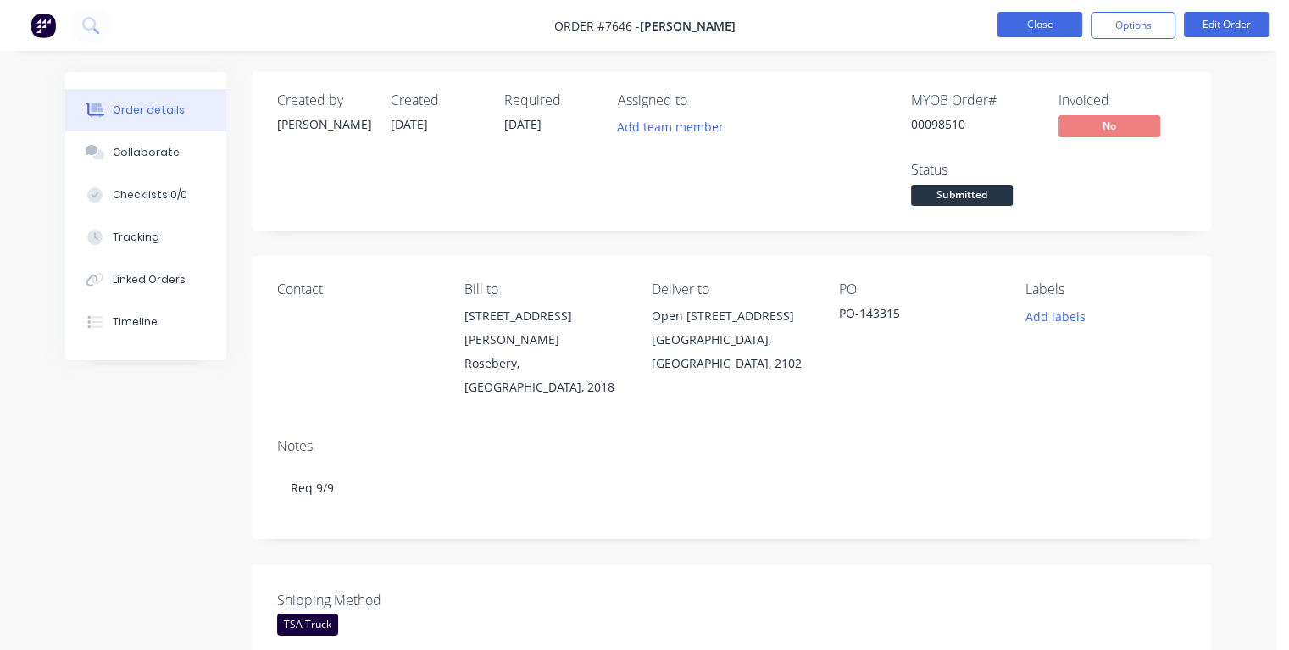
click at [1029, 29] on button "Close" at bounding box center [1039, 24] width 85 height 25
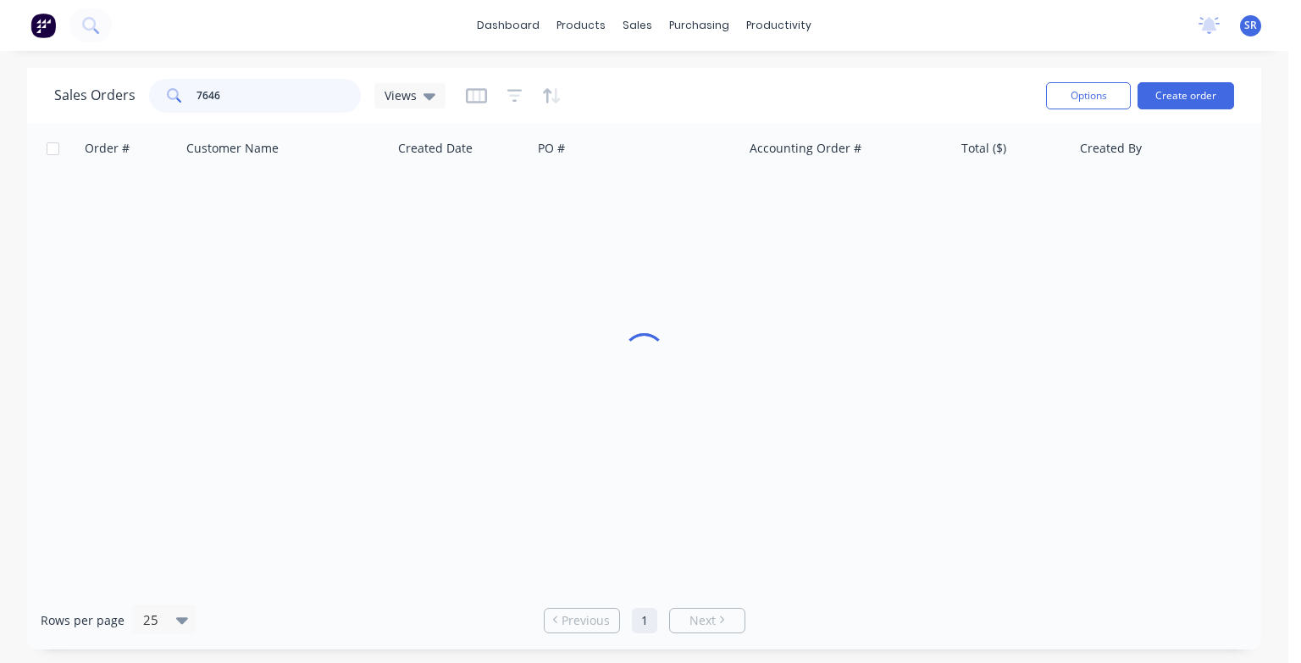
click at [289, 101] on input "7646" at bounding box center [279, 96] width 165 height 34
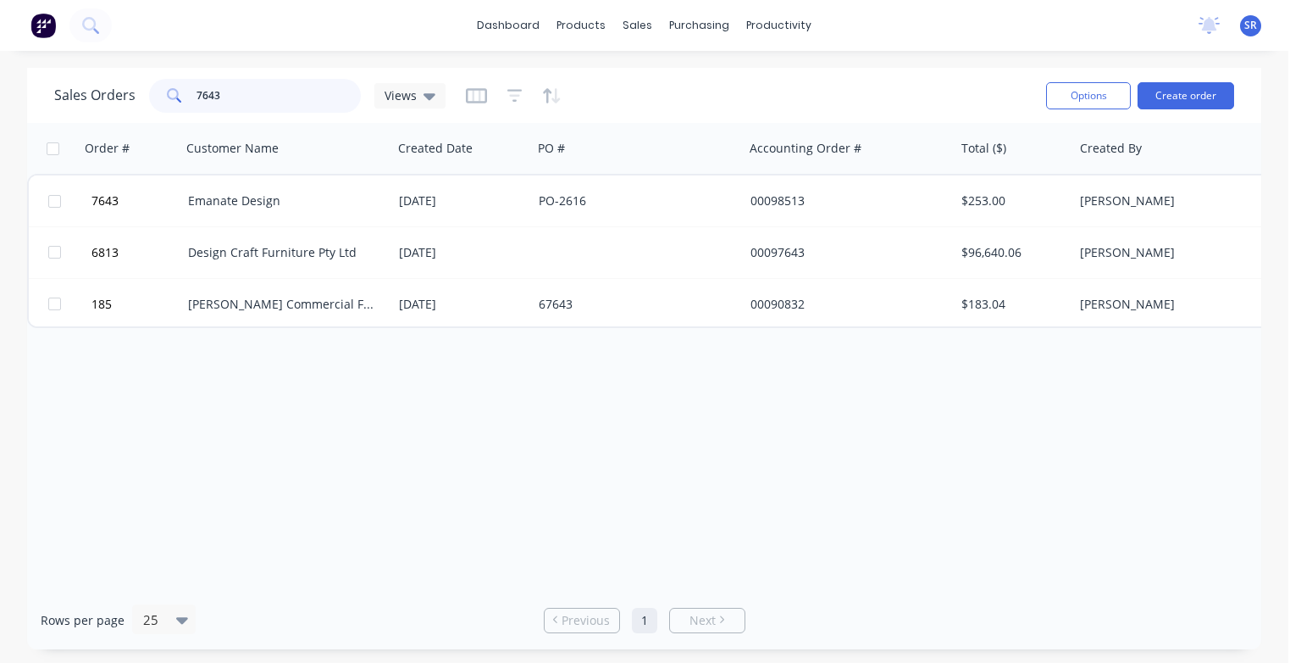
type input "7643"
click at [232, 194] on div "Emanate Design" at bounding box center [282, 200] width 188 height 17
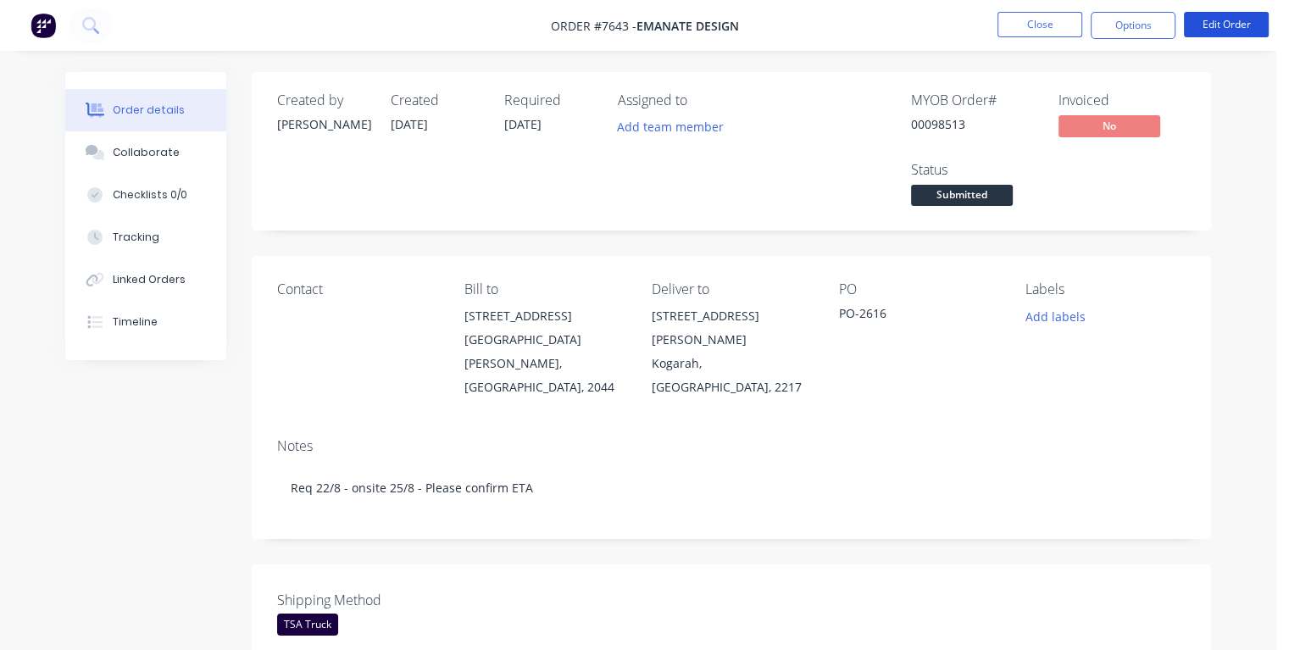
click at [1240, 30] on button "Edit Order" at bounding box center [1226, 24] width 85 height 25
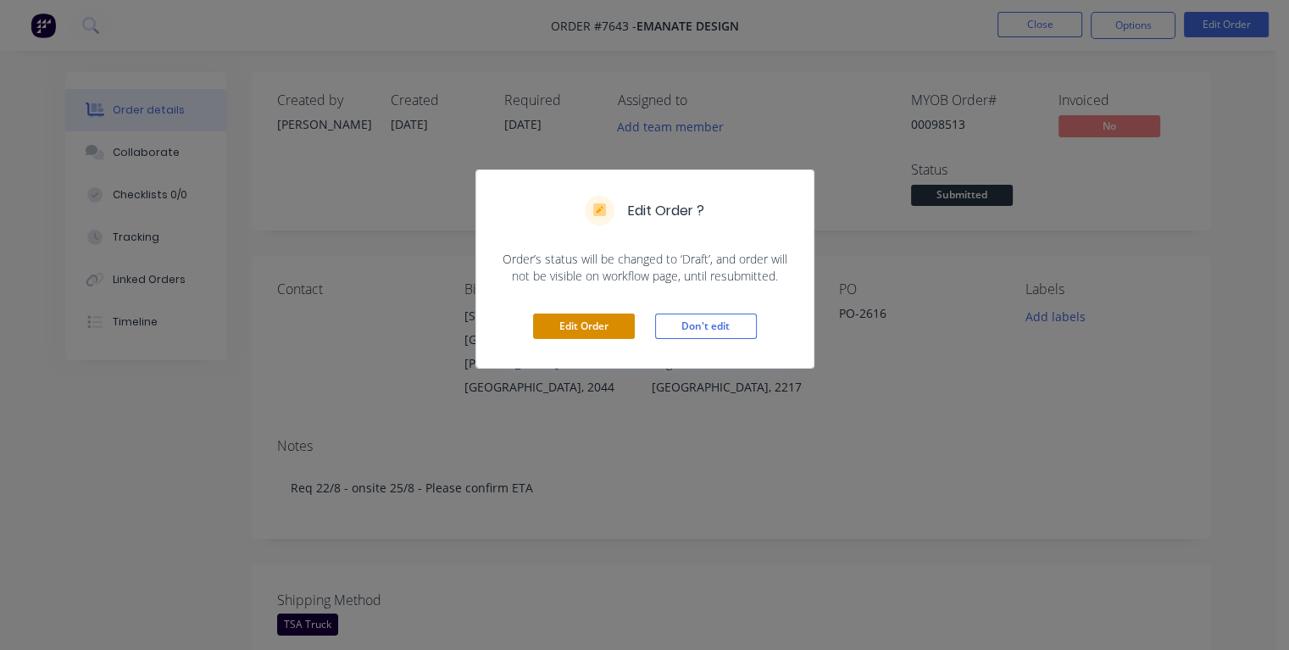
click at [583, 325] on button "Edit Order" at bounding box center [584, 326] width 102 height 25
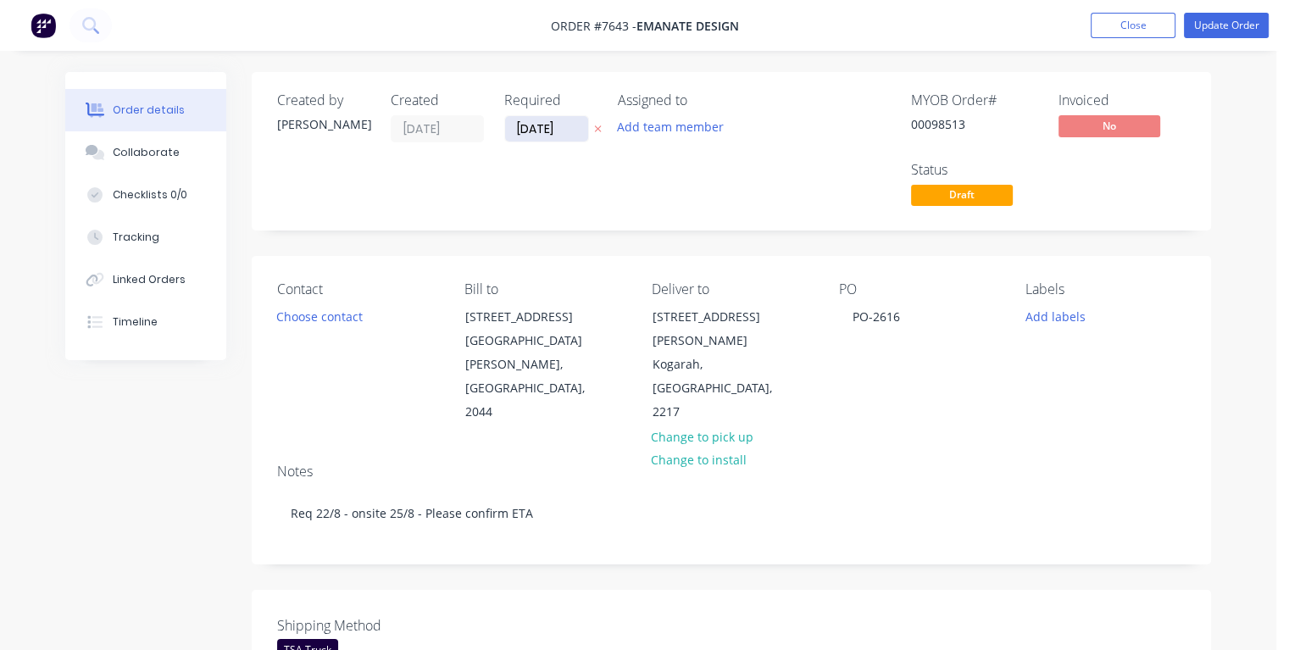
drag, startPoint x: 569, startPoint y: 130, endPoint x: 515, endPoint y: 137, distance: 53.8
click at [515, 137] on input "[DATE]" at bounding box center [546, 128] width 83 height 25
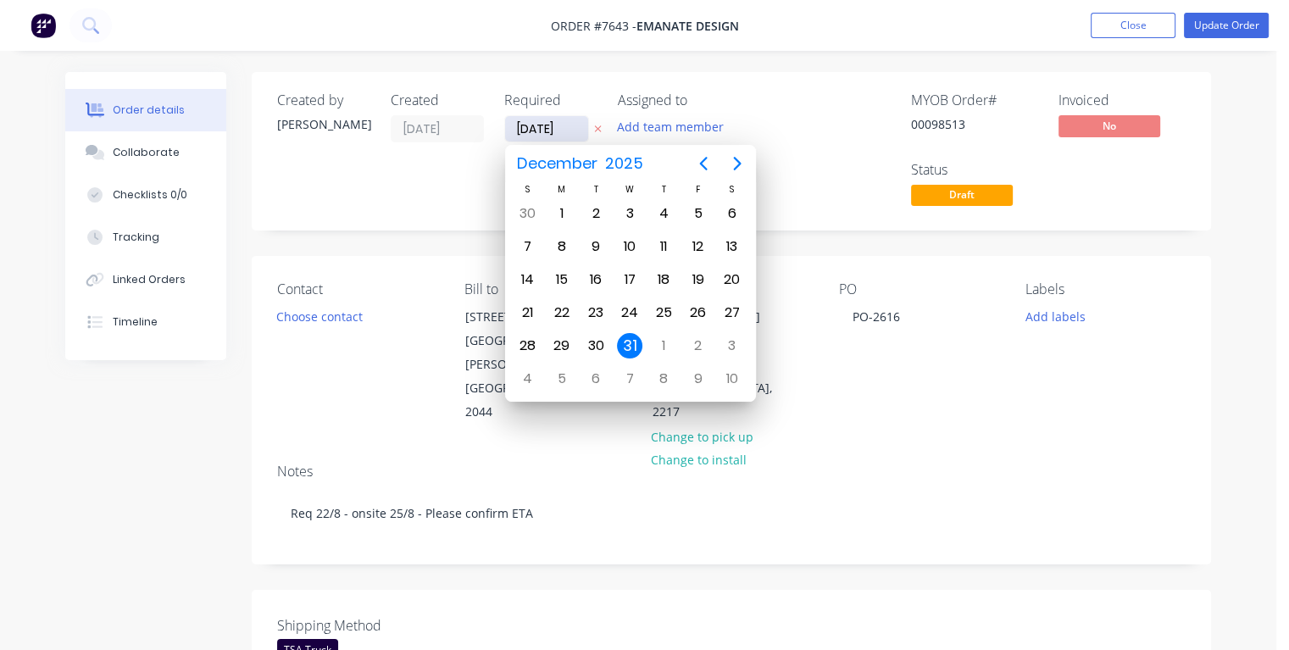
type input "[DATE]"
click at [696, 308] on div "22" at bounding box center [697, 312] width 25 height 25
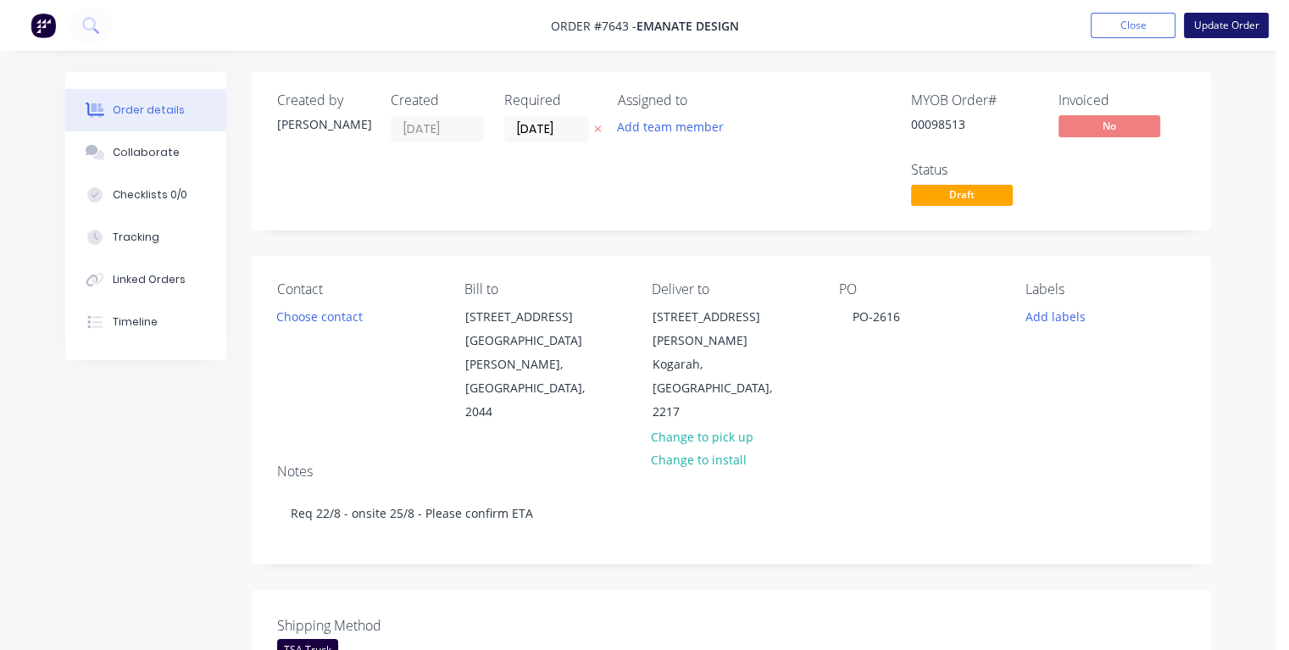
click at [1224, 26] on button "Update Order" at bounding box center [1226, 25] width 85 height 25
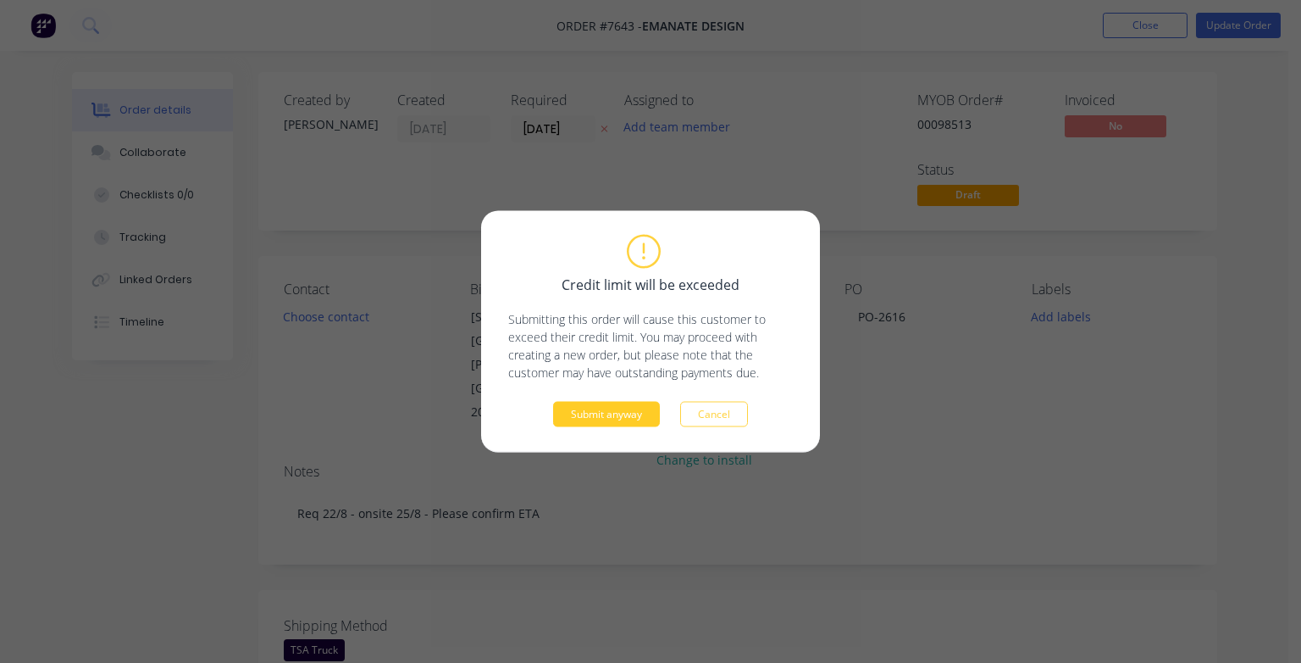
click at [637, 415] on button "Submit anyway" at bounding box center [606, 414] width 107 height 25
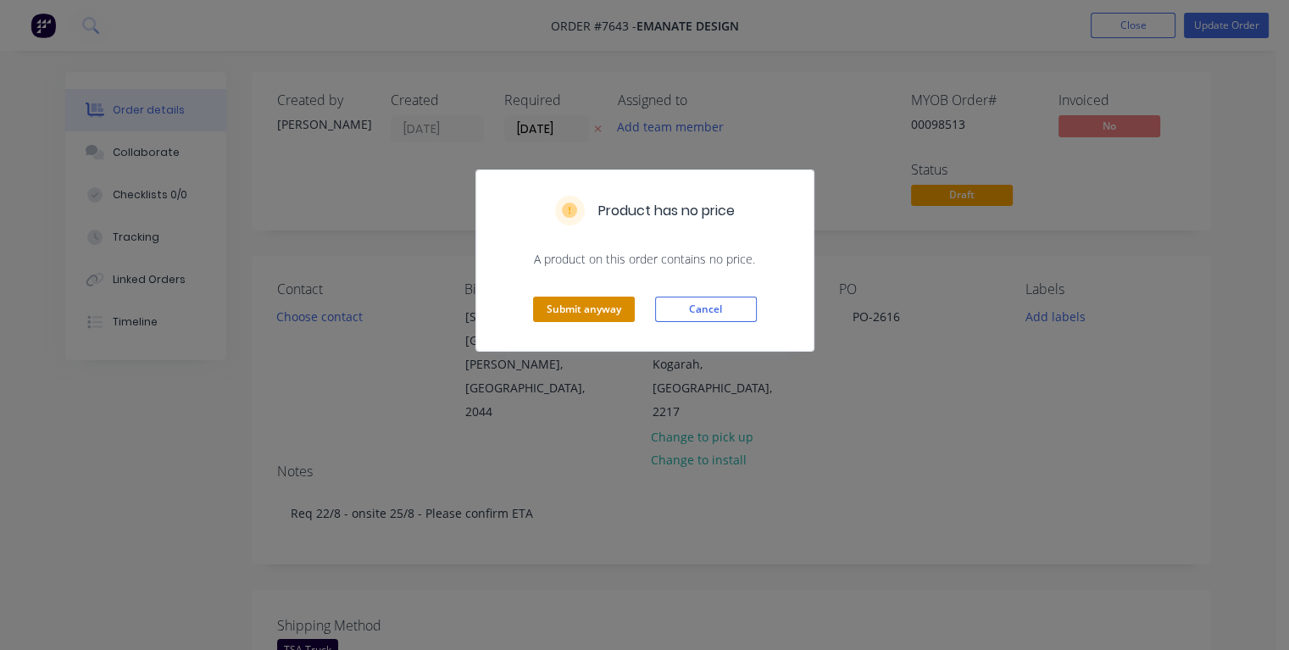
click at [619, 311] on button "Submit anyway" at bounding box center [584, 309] width 102 height 25
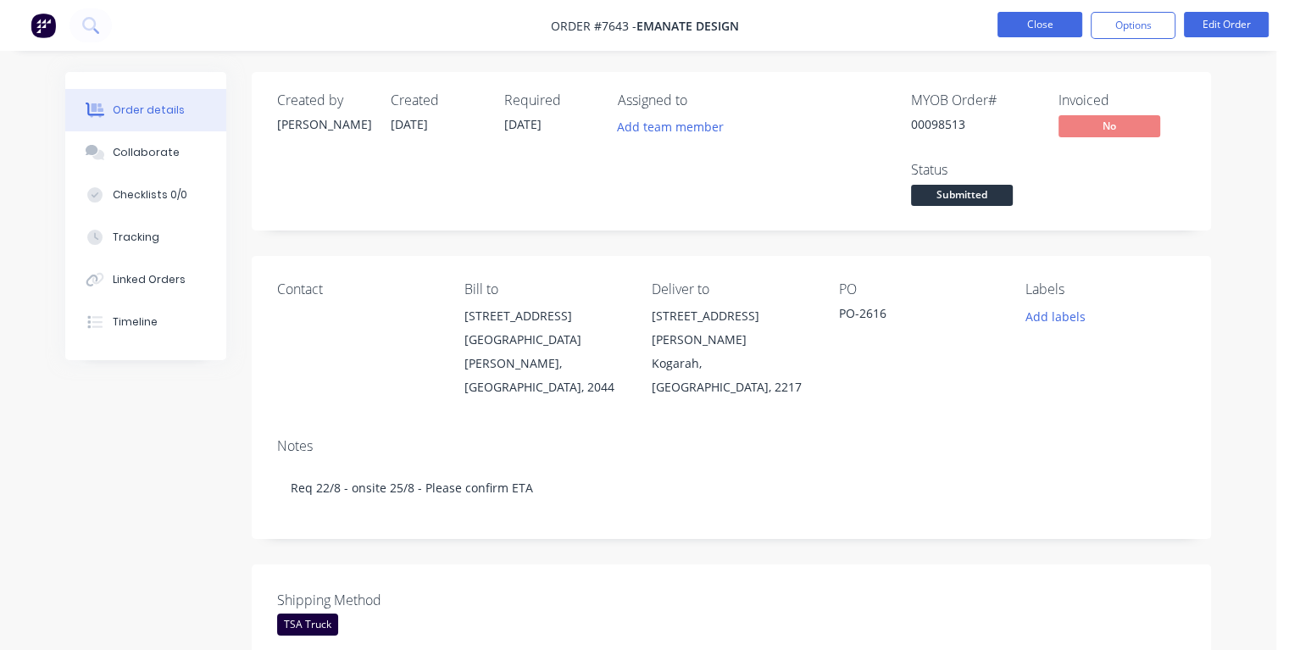
click at [1031, 18] on button "Close" at bounding box center [1039, 24] width 85 height 25
